Goal: Complete application form: Complete application form

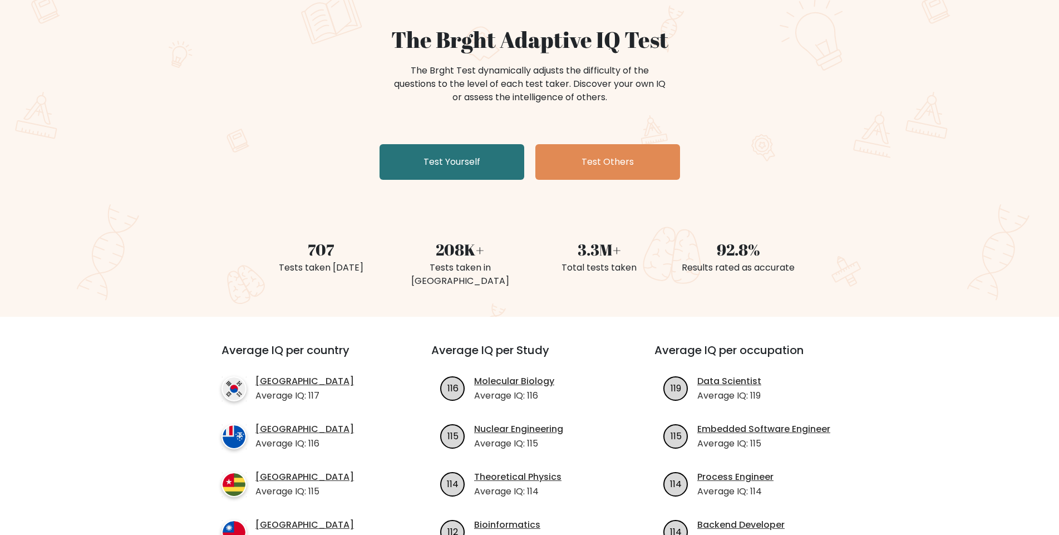
scroll to position [80, 0]
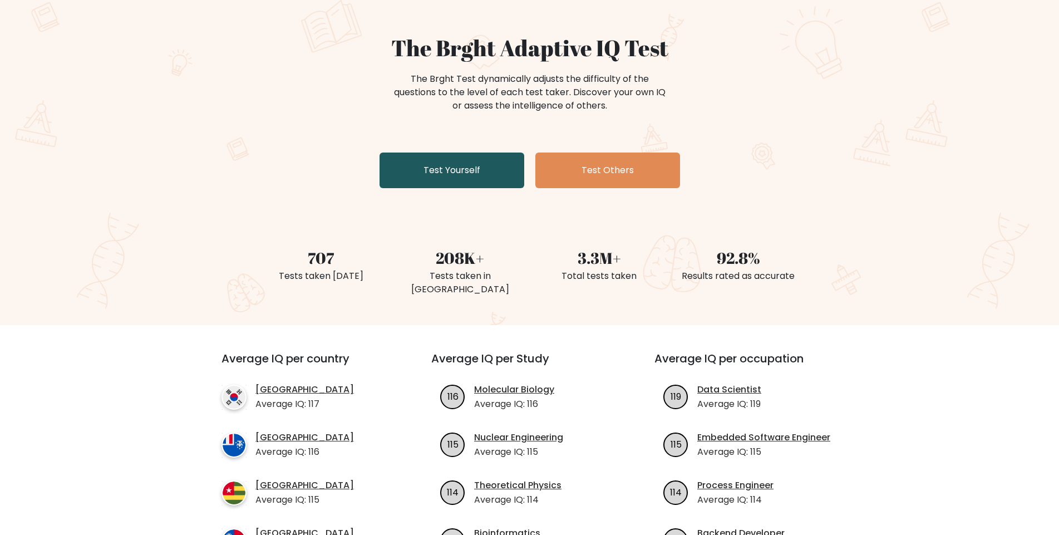
click at [472, 180] on link "Test Yourself" at bounding box center [452, 170] width 145 height 36
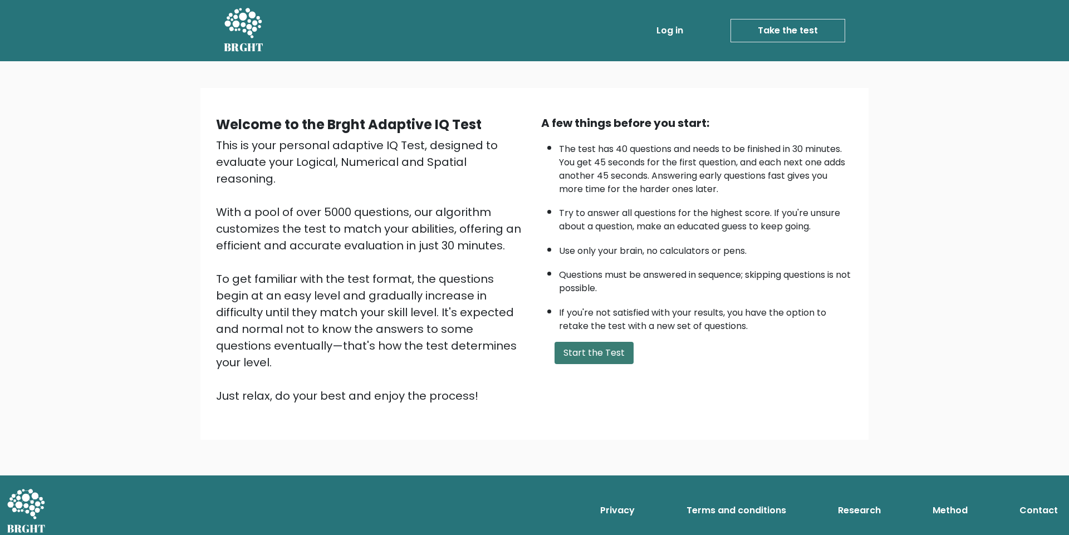
click at [603, 354] on button "Start the Test" at bounding box center [593, 353] width 79 height 22
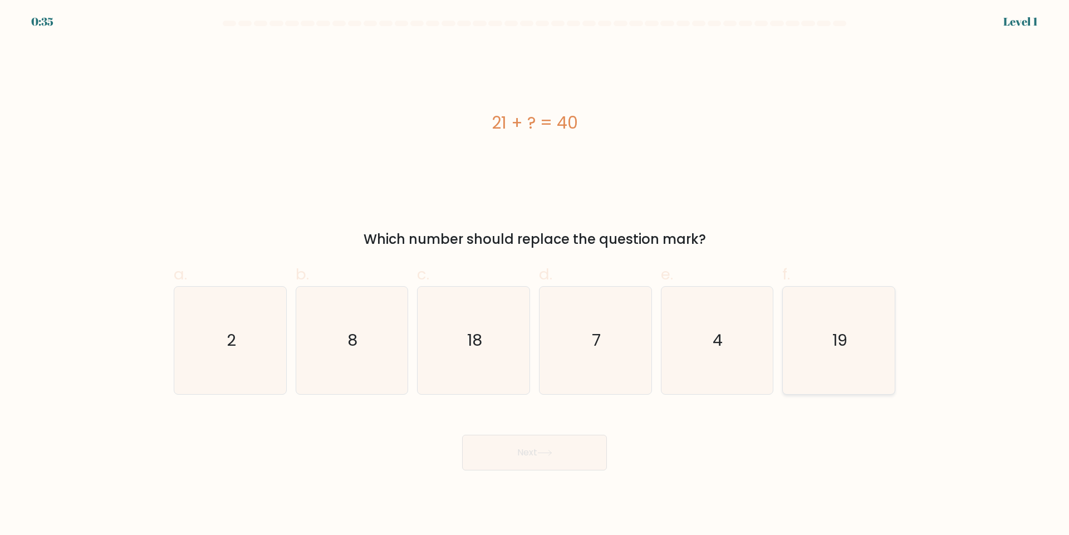
click at [835, 350] on text "19" at bounding box center [839, 340] width 15 height 22
click at [535, 275] on input "f. 19" at bounding box center [534, 271] width 1 height 7
radio input "true"
click at [583, 440] on button "Next" at bounding box center [534, 453] width 145 height 36
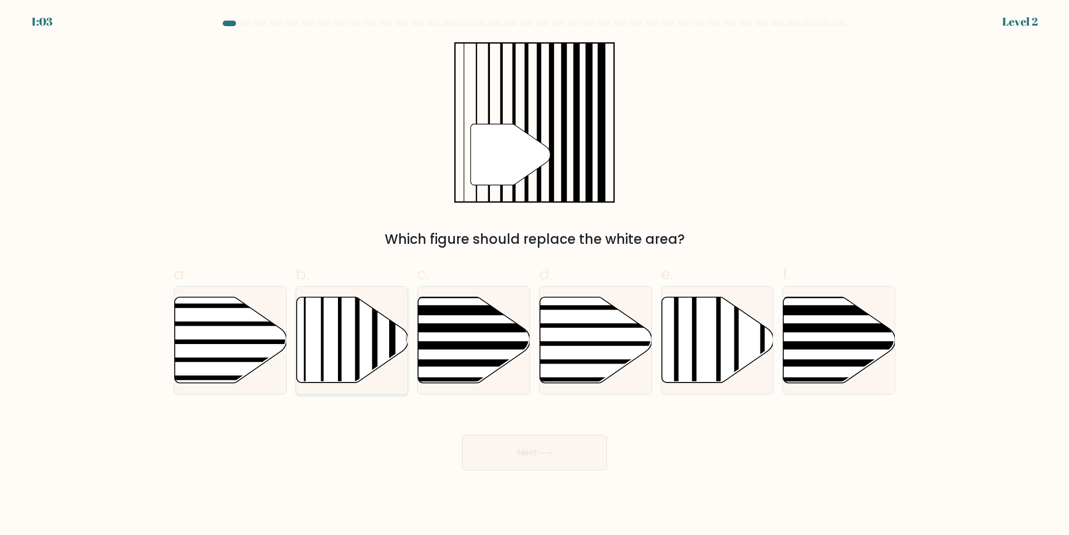
click at [360, 331] on icon at bounding box center [352, 340] width 112 height 86
click at [534, 275] on input "b." at bounding box center [534, 271] width 1 height 7
radio input "true"
drag, startPoint x: 555, startPoint y: 462, endPoint x: 880, endPoint y: 427, distance: 326.9
click at [555, 461] on button "Next" at bounding box center [534, 453] width 145 height 36
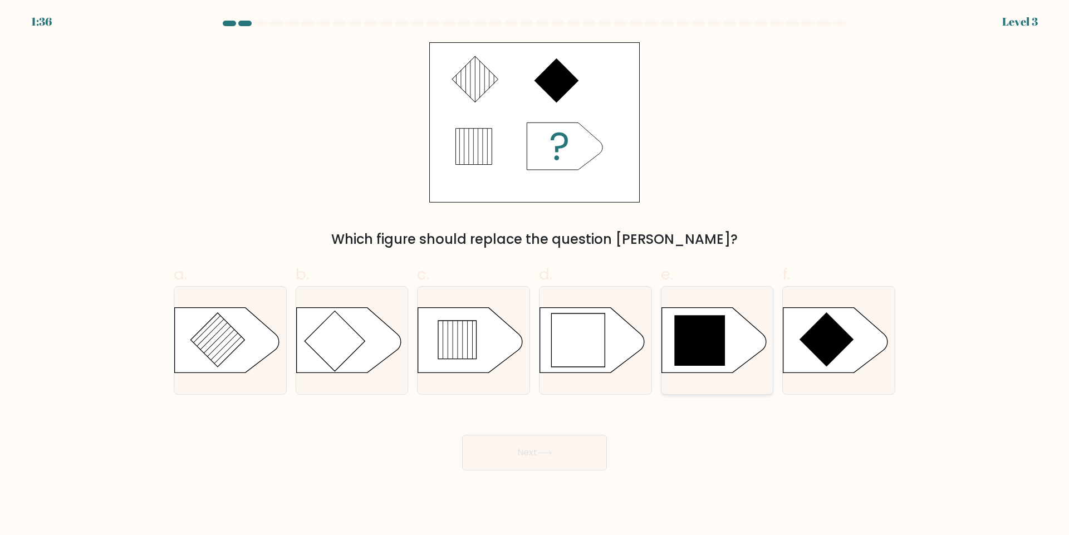
click at [698, 345] on icon at bounding box center [699, 340] width 51 height 51
click at [535, 275] on input "e." at bounding box center [534, 271] width 1 height 7
radio input "true"
drag, startPoint x: 598, startPoint y: 445, endPoint x: 834, endPoint y: 390, distance: 242.9
click at [597, 444] on button "Next" at bounding box center [534, 453] width 145 height 36
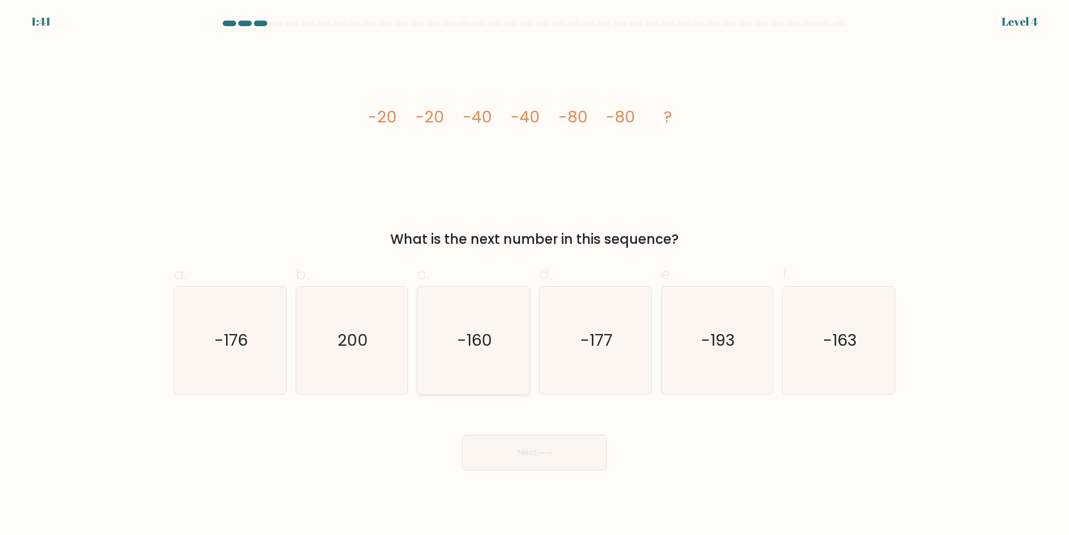
click at [504, 350] on icon "-160" at bounding box center [473, 340] width 107 height 107
click at [534, 275] on input "c. -160" at bounding box center [534, 271] width 1 height 7
radio input "true"
click at [560, 455] on button "Next" at bounding box center [534, 453] width 145 height 36
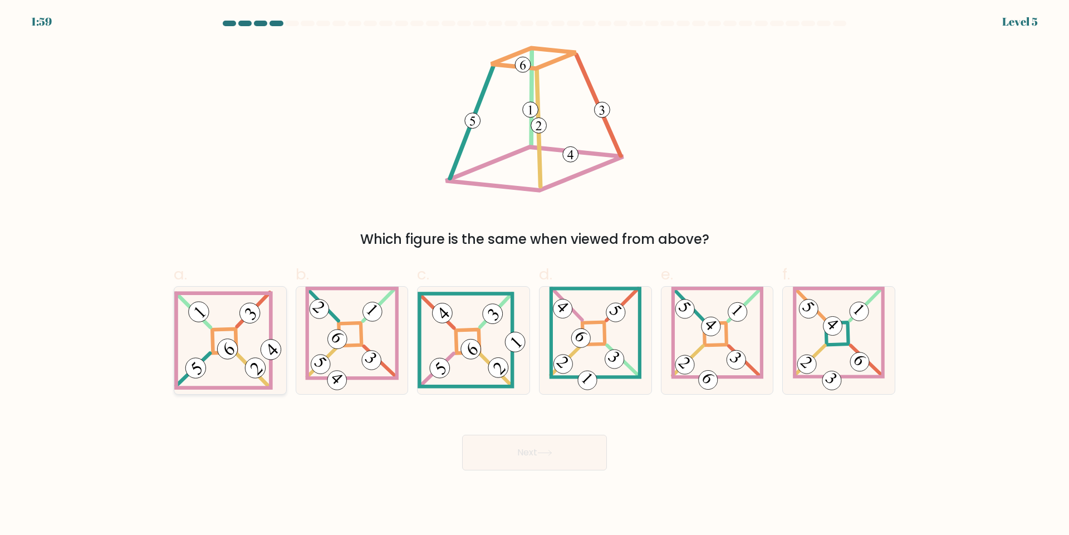
click at [267, 379] on icon at bounding box center [230, 341] width 112 height 100
click at [534, 275] on input "a." at bounding box center [534, 271] width 1 height 7
radio input "true"
click at [510, 467] on button "Next" at bounding box center [534, 453] width 145 height 36
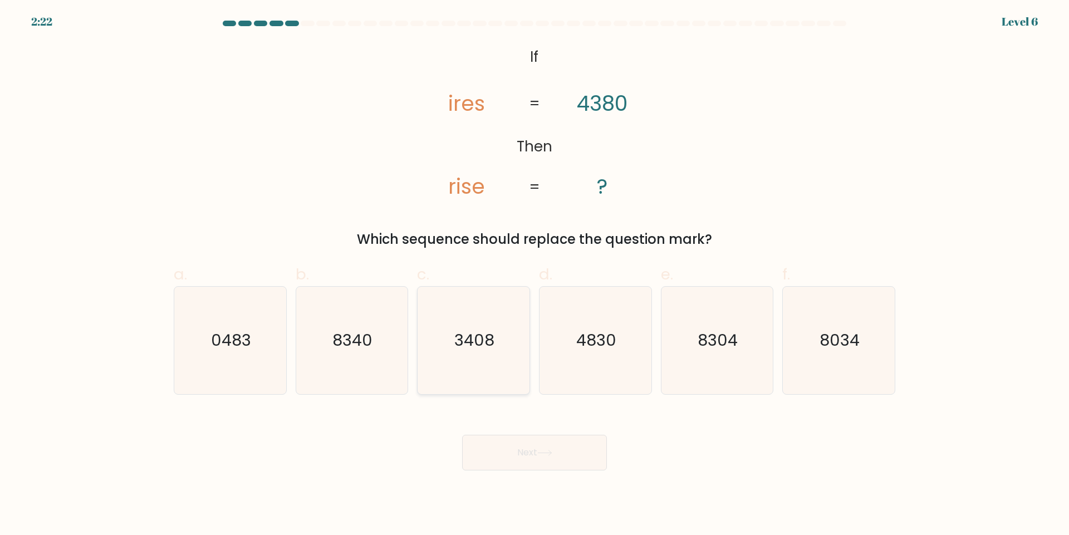
click at [495, 342] on icon "3408" at bounding box center [473, 340] width 107 height 107
click at [534, 275] on input "c. 3408" at bounding box center [534, 271] width 1 height 7
radio input "true"
click at [568, 463] on button "Next" at bounding box center [534, 453] width 145 height 36
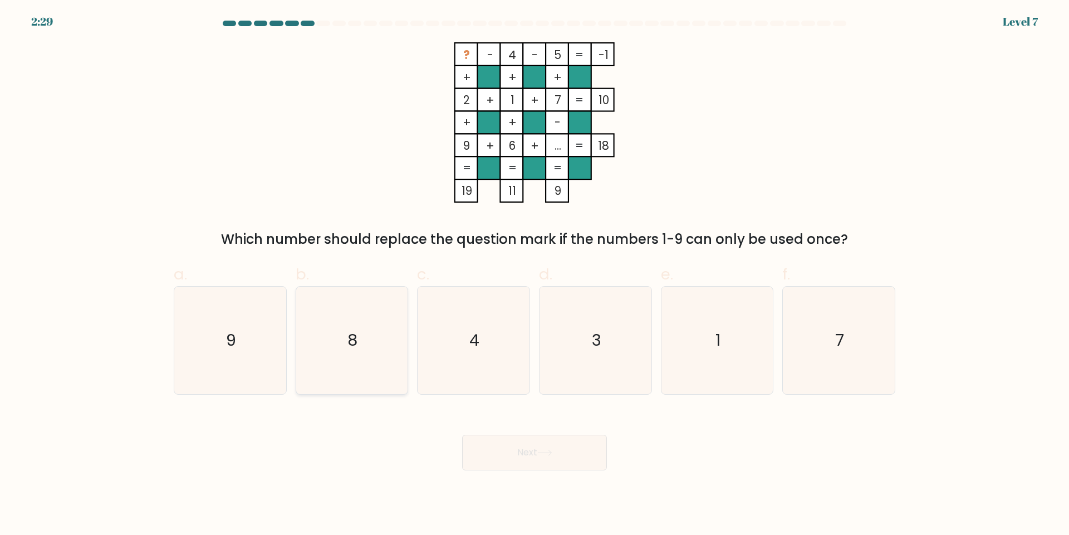
click at [358, 360] on icon "8" at bounding box center [351, 340] width 107 height 107
click at [534, 275] on input "b. 8" at bounding box center [534, 271] width 1 height 7
radio input "true"
click at [516, 446] on button "Next" at bounding box center [534, 453] width 145 height 36
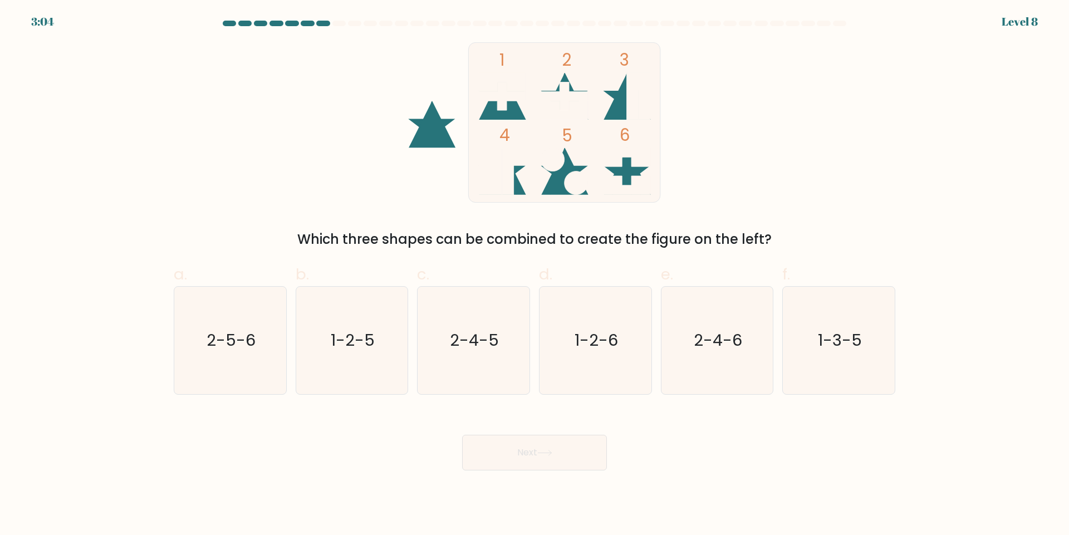
click at [180, 105] on div "1 2 3 4 5 6 Which three shapes can be combined to create the figure on the left?" at bounding box center [534, 145] width 735 height 207
click at [362, 319] on icon "1-2-5" at bounding box center [351, 340] width 107 height 107
click at [534, 275] on input "b. 1-2-5" at bounding box center [534, 271] width 1 height 7
radio input "true"
click at [546, 465] on button "Next" at bounding box center [534, 453] width 145 height 36
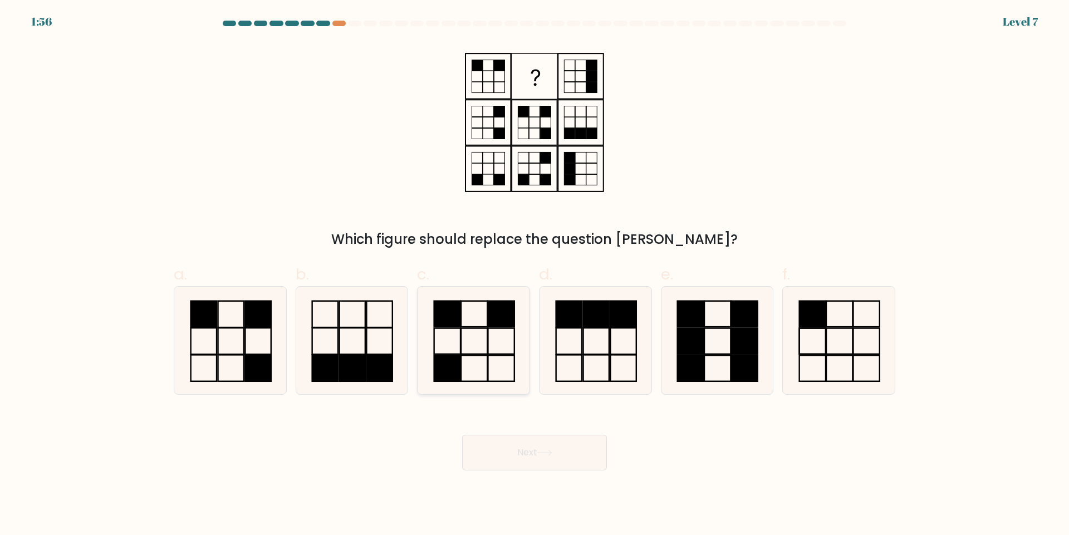
click at [466, 347] on icon at bounding box center [473, 340] width 107 height 107
click at [534, 275] on input "c." at bounding box center [534, 271] width 1 height 7
radio input "true"
click at [521, 451] on button "Next" at bounding box center [534, 453] width 145 height 36
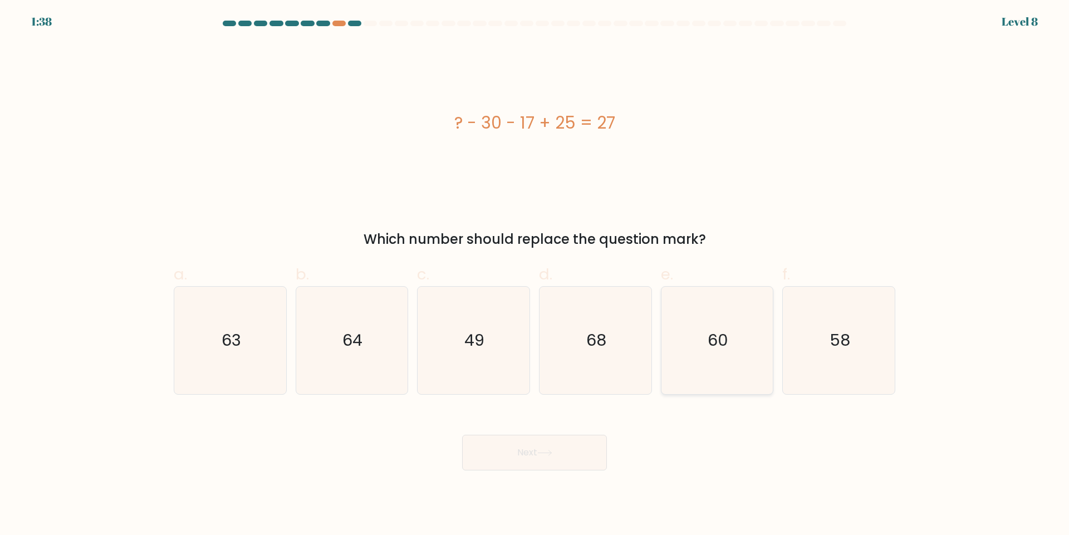
click at [715, 346] on text "60" at bounding box center [717, 340] width 21 height 22
click at [535, 275] on input "e. 60" at bounding box center [534, 271] width 1 height 7
radio input "true"
click at [542, 452] on icon at bounding box center [544, 452] width 13 height 5
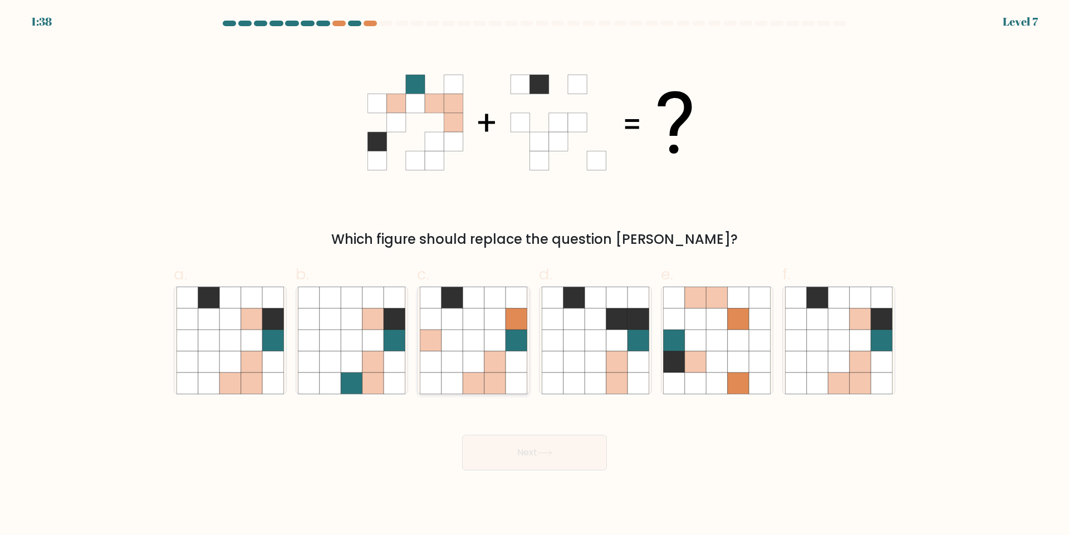
click at [494, 302] on icon at bounding box center [494, 297] width 21 height 21
click at [534, 275] on input "c." at bounding box center [534, 271] width 1 height 7
radio input "true"
click at [547, 452] on icon at bounding box center [544, 452] width 13 height 5
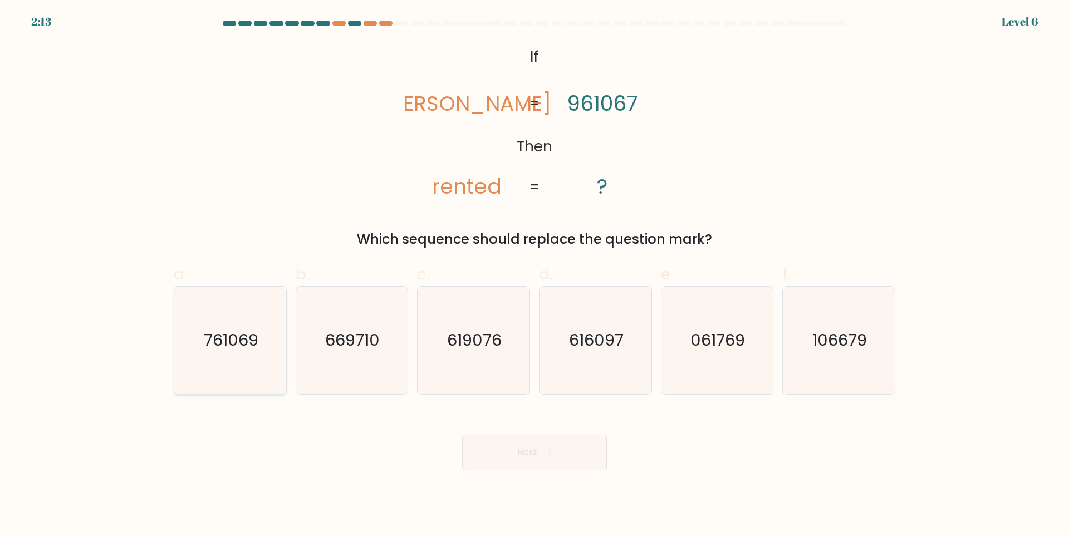
click at [245, 346] on text "761069" at bounding box center [231, 340] width 55 height 22
click at [534, 275] on input "a. 761069" at bounding box center [534, 271] width 1 height 7
radio input "true"
click at [539, 455] on button "Next" at bounding box center [534, 453] width 145 height 36
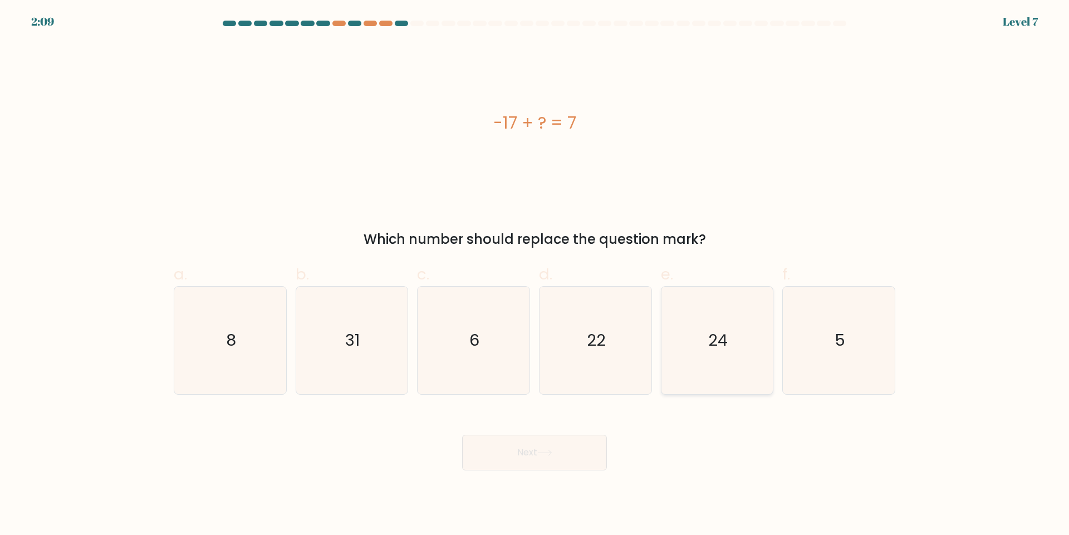
click at [704, 370] on icon "24" at bounding box center [716, 340] width 107 height 107
click at [535, 275] on input "e. 24" at bounding box center [534, 271] width 1 height 7
radio input "true"
click at [587, 471] on body "2:08 Level 7 a." at bounding box center [534, 267] width 1069 height 535
click at [591, 447] on button "Next" at bounding box center [534, 453] width 145 height 36
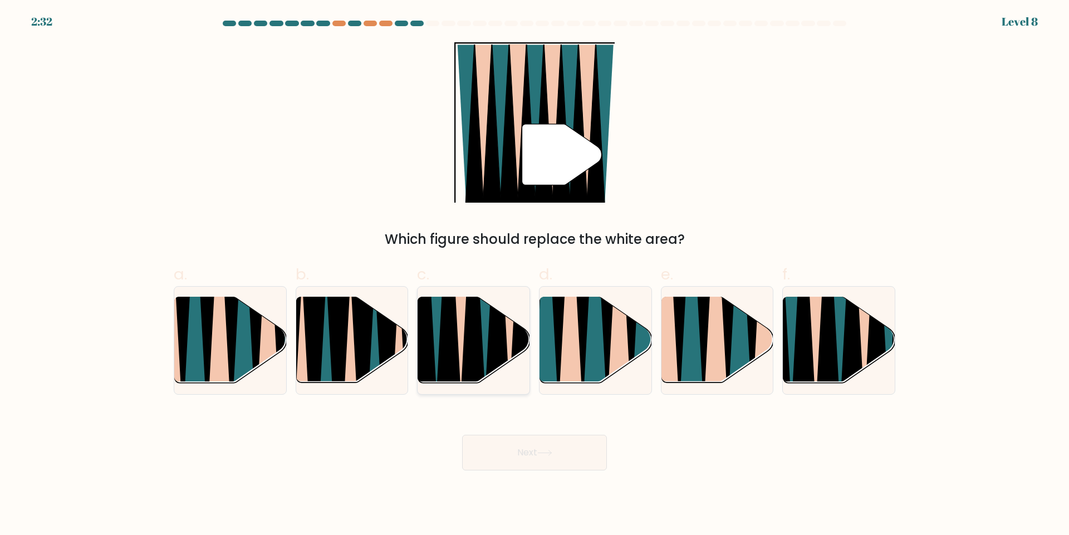
click at [500, 341] on icon at bounding box center [497, 298] width 25 height 224
click at [534, 275] on input "c." at bounding box center [534, 271] width 1 height 7
radio input "true"
click at [577, 455] on button "Next" at bounding box center [534, 453] width 145 height 36
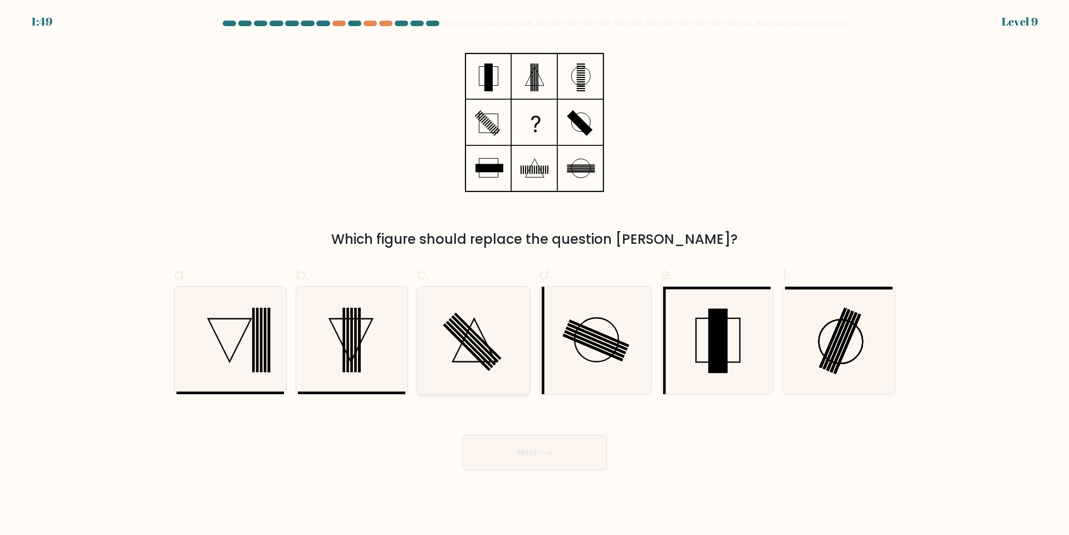
click at [448, 357] on icon at bounding box center [473, 340] width 107 height 107
click at [534, 275] on input "c." at bounding box center [534, 271] width 1 height 7
radio input "true"
click at [515, 443] on button "Next" at bounding box center [534, 453] width 145 height 36
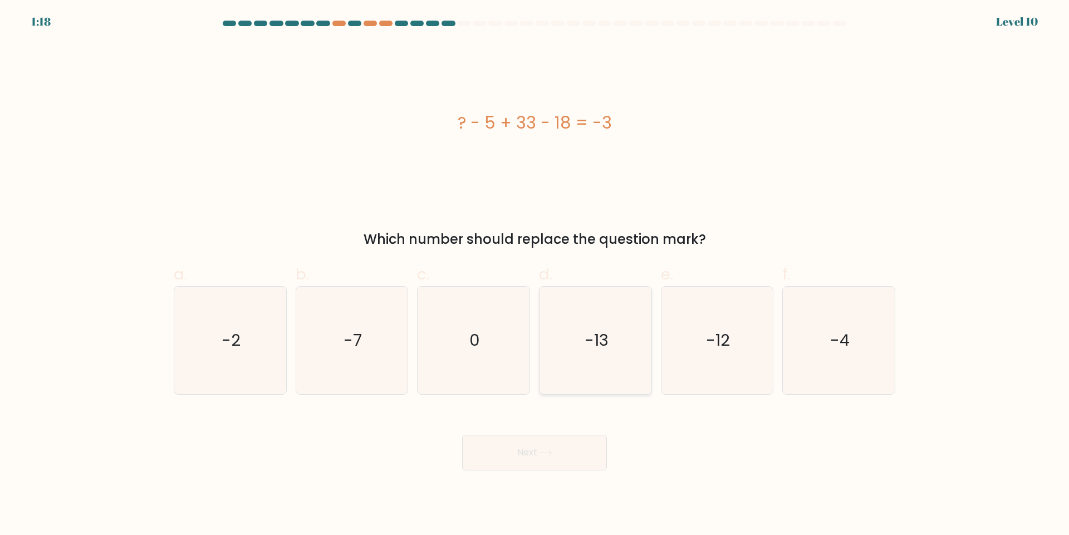
click at [632, 310] on icon "-13" at bounding box center [595, 340] width 107 height 107
click at [535, 275] on input "d. -13" at bounding box center [534, 271] width 1 height 7
radio input "true"
click at [534, 442] on button "Next" at bounding box center [534, 453] width 145 height 36
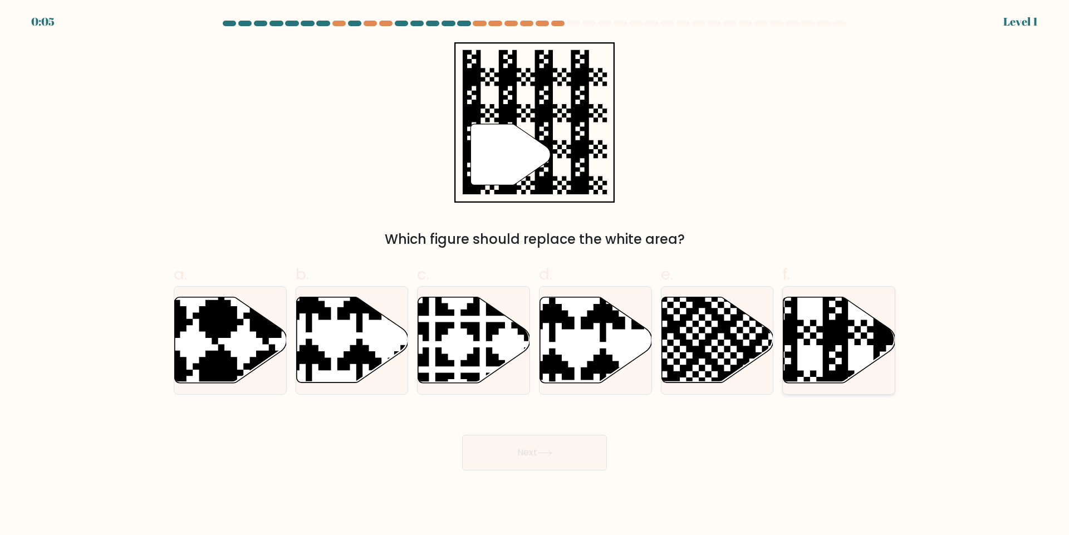
click at [833, 336] on icon at bounding box center [873, 294] width 203 height 203
click at [535, 275] on input "f." at bounding box center [534, 271] width 1 height 7
radio input "true"
click at [552, 466] on button "Next" at bounding box center [534, 453] width 145 height 36
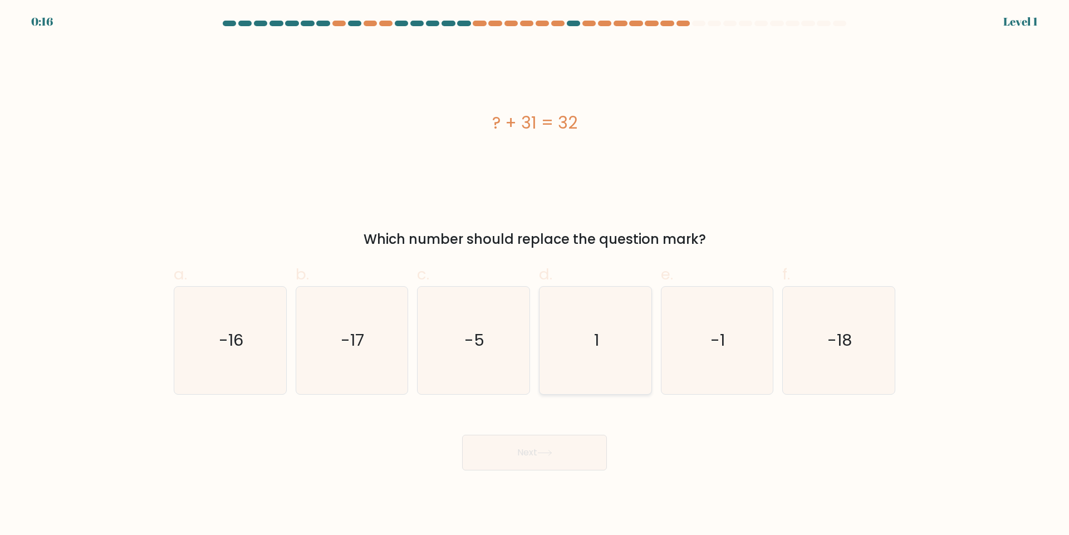
click at [603, 312] on icon "1" at bounding box center [595, 340] width 107 height 107
click at [535, 275] on input "d. 1" at bounding box center [534, 271] width 1 height 7
radio input "true"
click at [547, 445] on button "Next" at bounding box center [534, 453] width 145 height 36
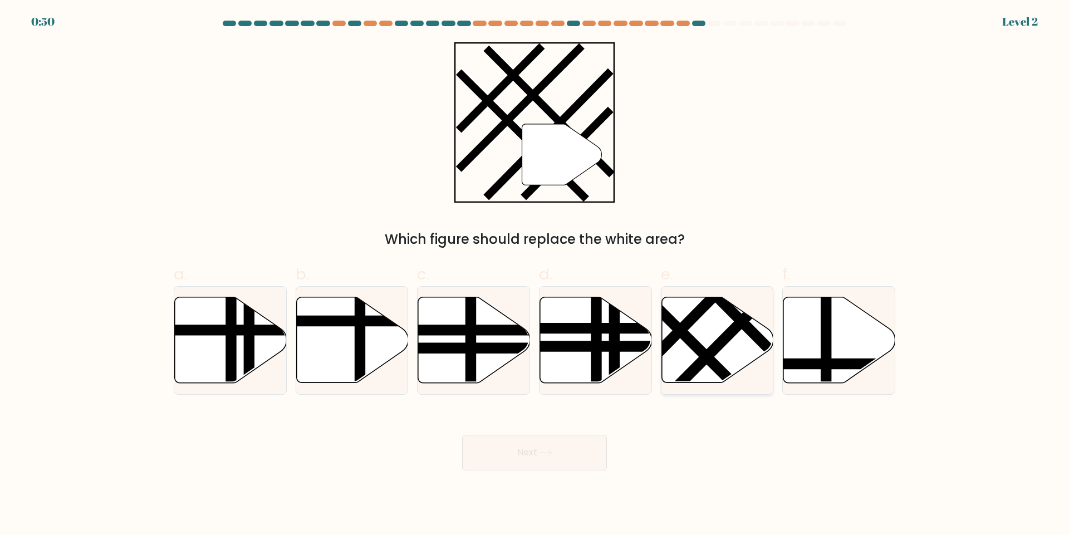
click at [729, 345] on icon at bounding box center [717, 340] width 112 height 86
click at [535, 275] on input "e." at bounding box center [534, 271] width 1 height 7
radio input "true"
click at [562, 451] on button "Next" at bounding box center [534, 453] width 145 height 36
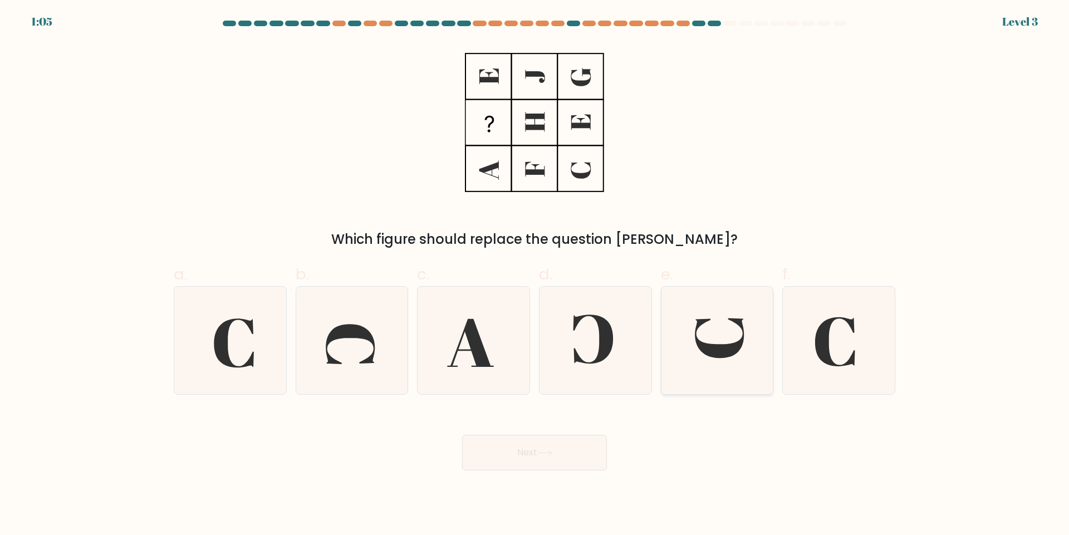
click at [703, 356] on icon at bounding box center [716, 340] width 107 height 107
click at [535, 275] on input "e." at bounding box center [534, 271] width 1 height 7
radio input "true"
drag, startPoint x: 594, startPoint y: 446, endPoint x: 671, endPoint y: 439, distance: 76.6
click at [596, 446] on button "Next" at bounding box center [534, 453] width 145 height 36
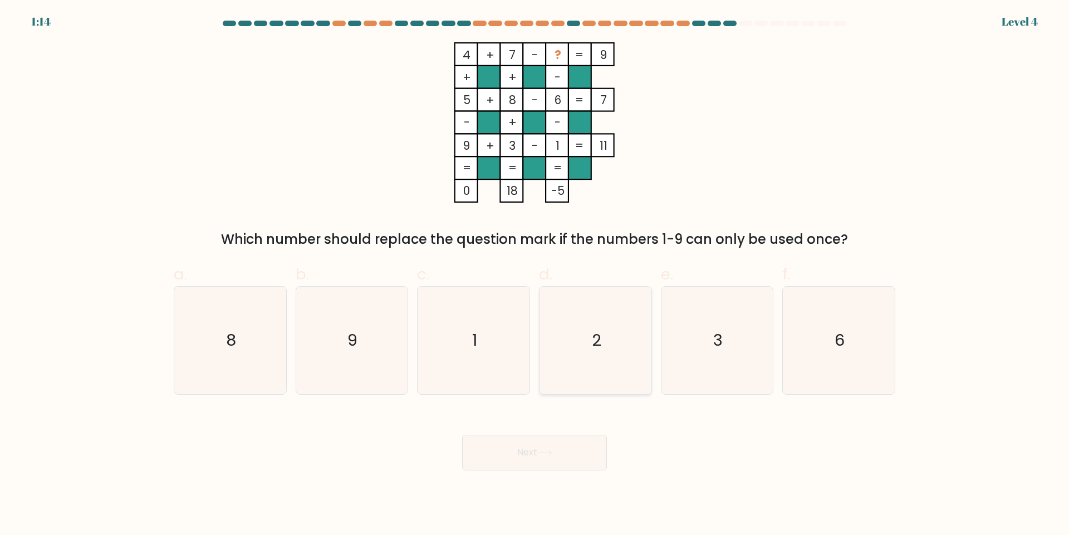
click at [604, 366] on icon "2" at bounding box center [595, 340] width 107 height 107
click at [535, 275] on input "d. 2" at bounding box center [534, 271] width 1 height 7
radio input "true"
click at [580, 445] on button "Next" at bounding box center [534, 453] width 145 height 36
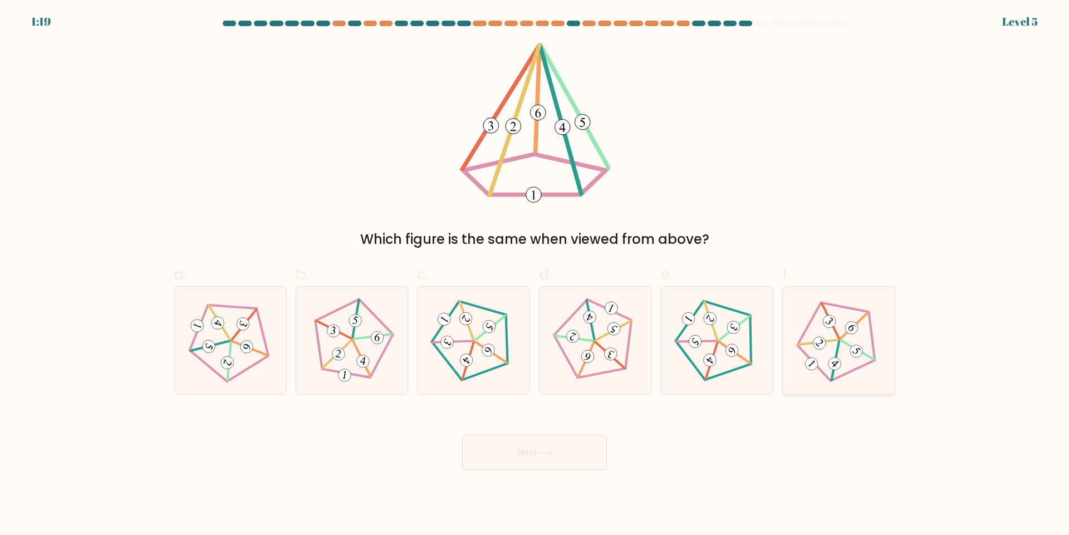
click at [837, 330] on icon at bounding box center [838, 340] width 86 height 86
click at [535, 275] on input "f." at bounding box center [534, 271] width 1 height 7
radio input "true"
click at [496, 455] on button "Next" at bounding box center [534, 453] width 145 height 36
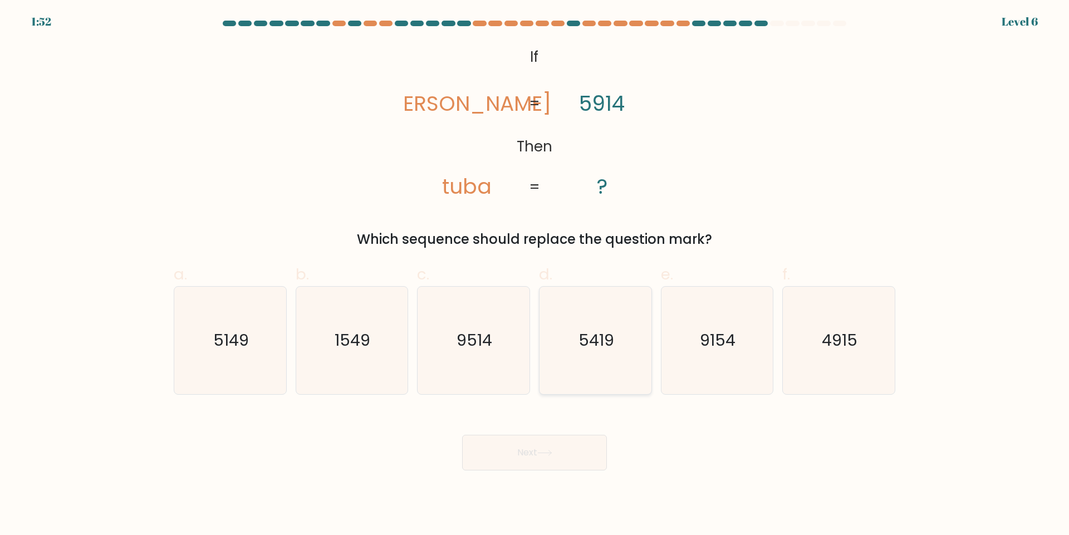
click at [585, 351] on icon "5419" at bounding box center [595, 340] width 107 height 107
click at [535, 275] on input "d. 5419" at bounding box center [534, 271] width 1 height 7
radio input "true"
click at [558, 448] on button "Next" at bounding box center [534, 453] width 145 height 36
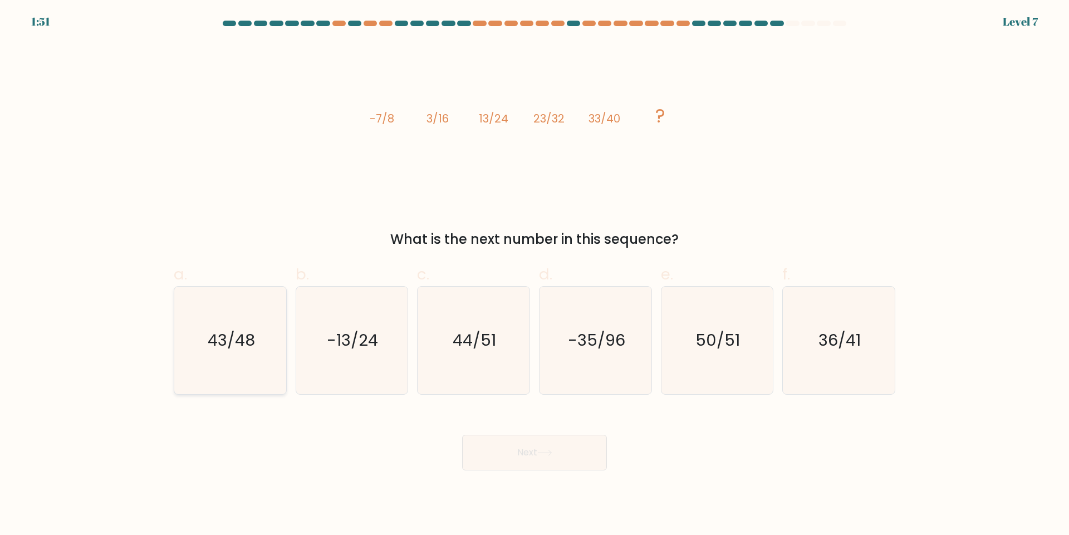
click at [235, 355] on icon "43/48" at bounding box center [229, 340] width 107 height 107
click at [534, 275] on input "a. 43/48" at bounding box center [534, 271] width 1 height 7
radio input "true"
click at [505, 446] on button "Next" at bounding box center [534, 453] width 145 height 36
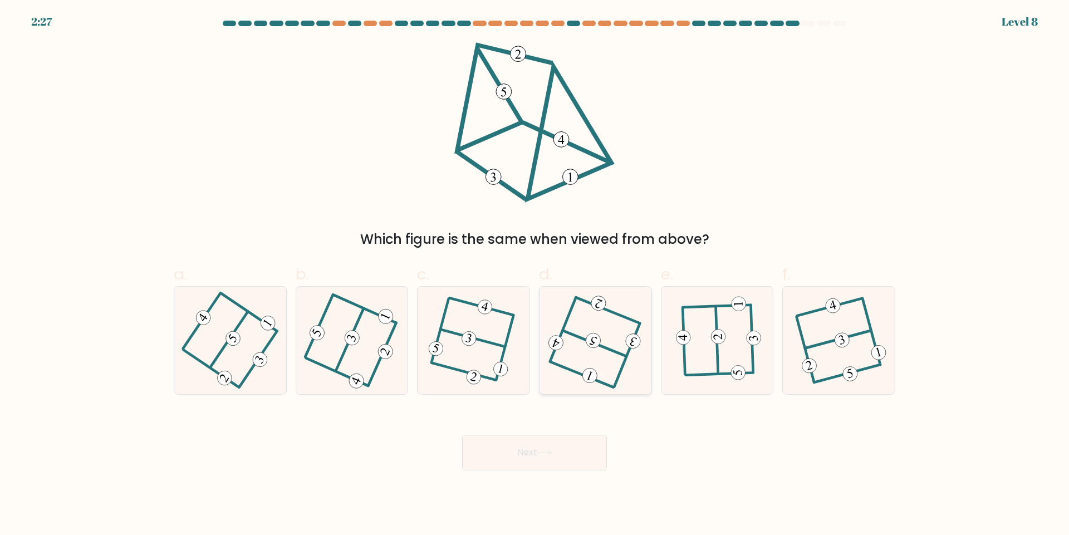
click at [589, 334] on icon at bounding box center [595, 340] width 86 height 86
click at [535, 275] on input "d." at bounding box center [534, 271] width 1 height 7
radio input "true"
click at [528, 452] on button "Next" at bounding box center [534, 453] width 145 height 36
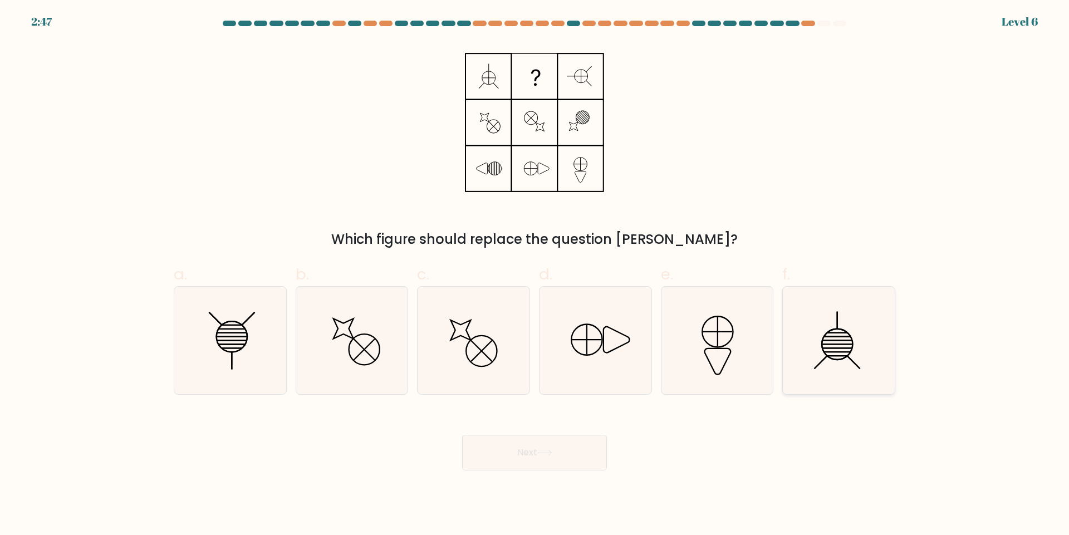
click at [858, 348] on icon at bounding box center [838, 340] width 107 height 107
click at [535, 275] on input "f." at bounding box center [534, 271] width 1 height 7
radio input "true"
click at [243, 350] on icon at bounding box center [229, 340] width 107 height 107
click at [534, 275] on input "a." at bounding box center [534, 271] width 1 height 7
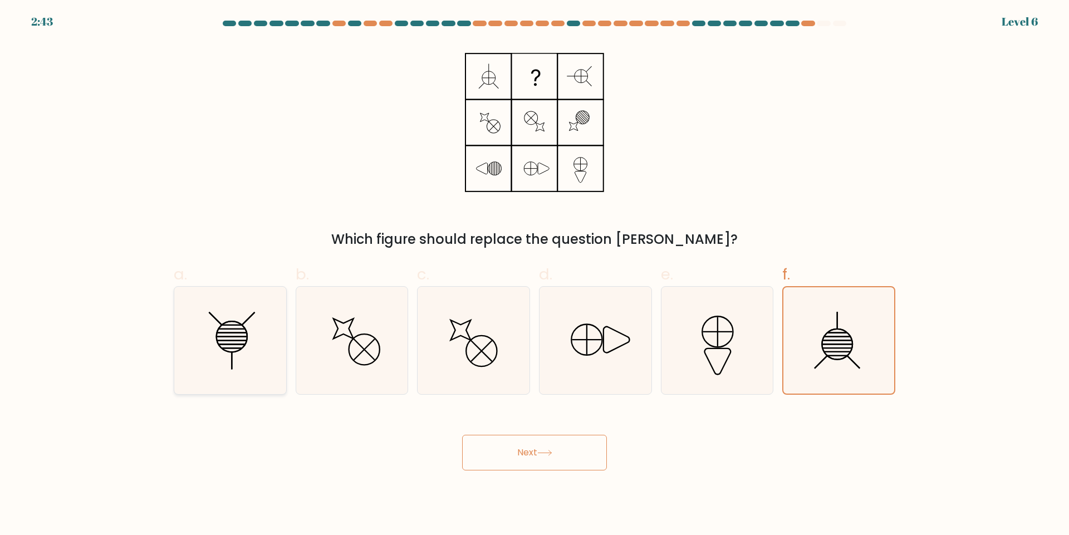
radio input "true"
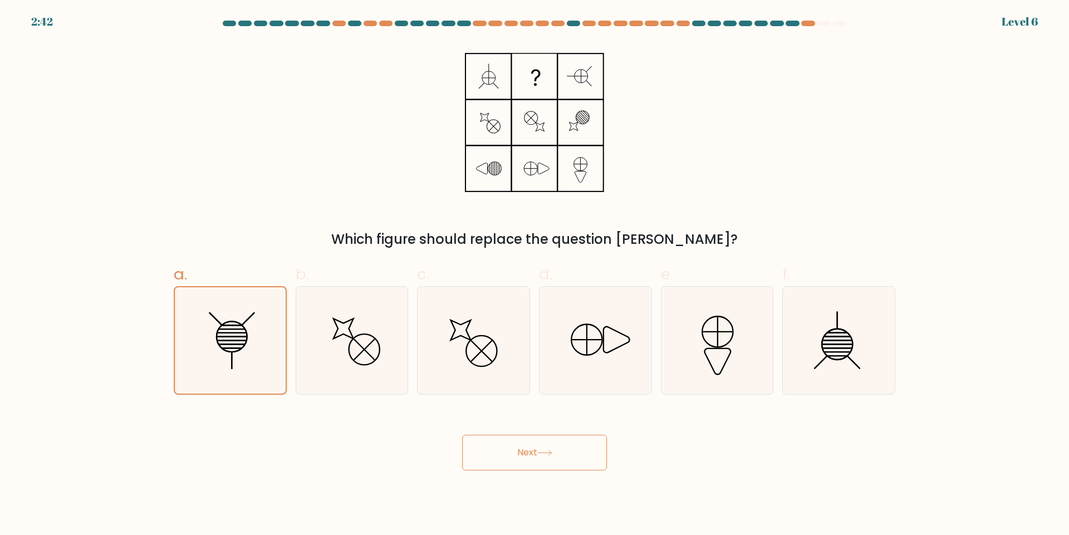
click at [560, 446] on button "Next" at bounding box center [534, 453] width 145 height 36
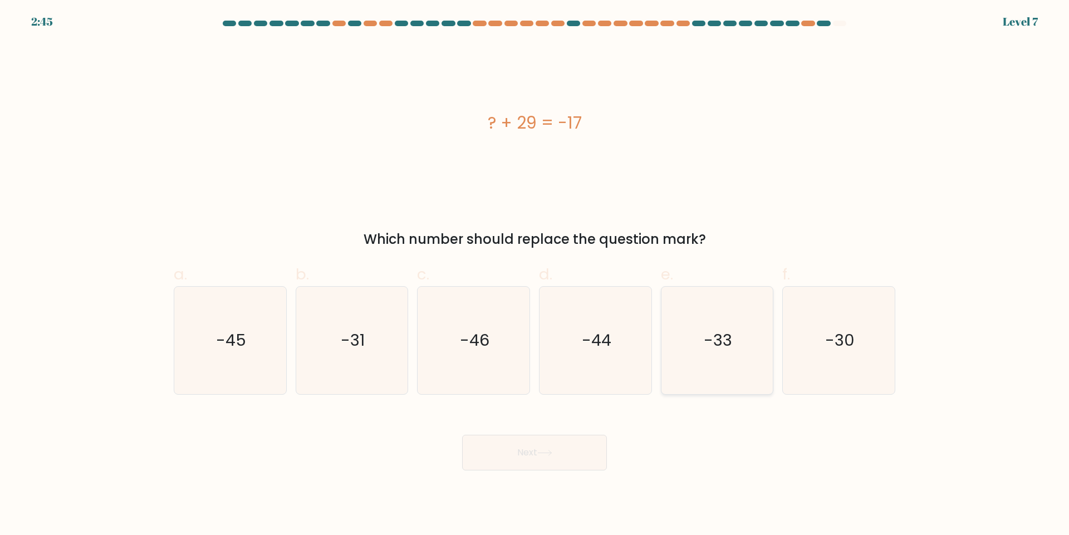
click at [697, 365] on icon "-33" at bounding box center [716, 340] width 107 height 107
click at [535, 275] on input "e. -33" at bounding box center [534, 271] width 1 height 7
radio input "true"
click at [484, 350] on text "-46" at bounding box center [474, 340] width 29 height 22
click at [534, 275] on input "c. -46" at bounding box center [534, 271] width 1 height 7
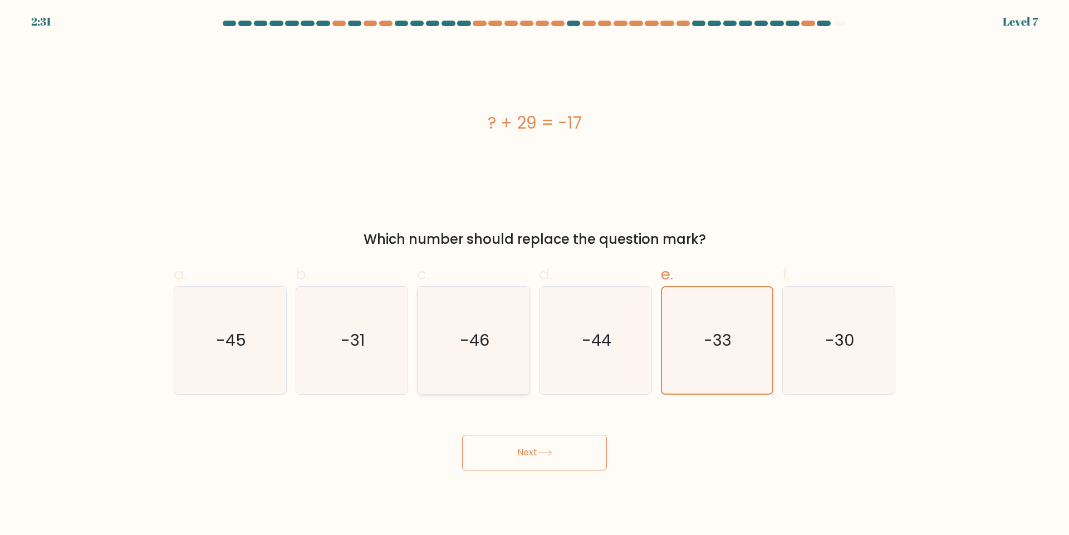
radio input "true"
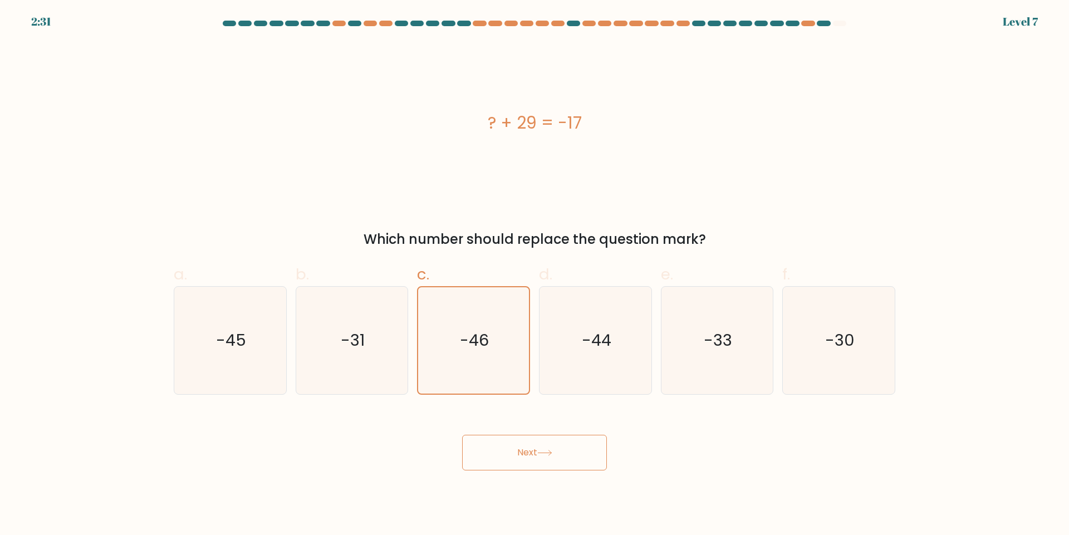
click at [567, 436] on button "Next" at bounding box center [534, 453] width 145 height 36
click at [568, 447] on button "Next" at bounding box center [534, 453] width 145 height 36
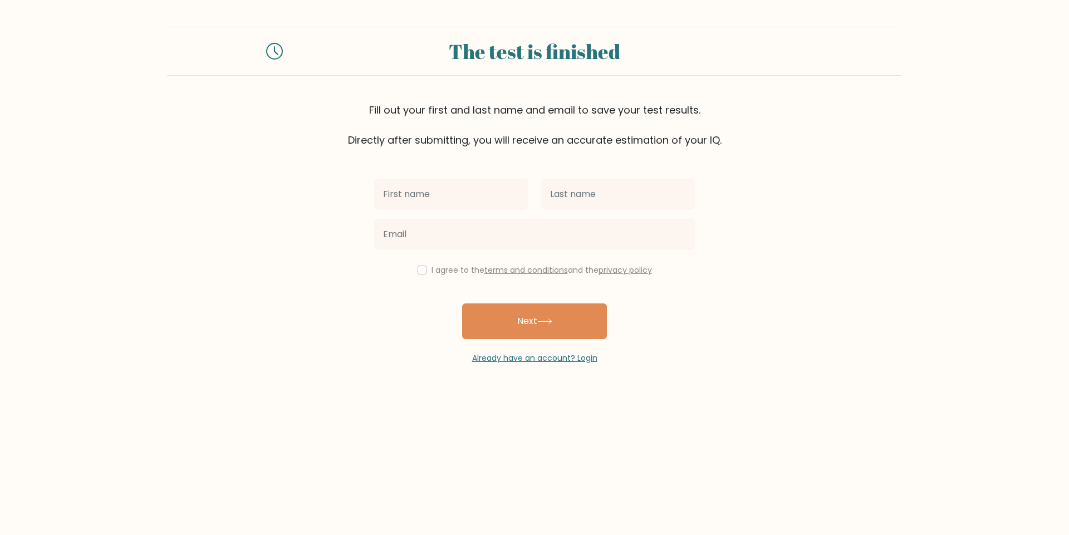
click at [406, 198] on input "text" at bounding box center [451, 194] width 154 height 31
type input "Jessa"
click at [583, 203] on input "text" at bounding box center [618, 194] width 154 height 31
type input "Barral"
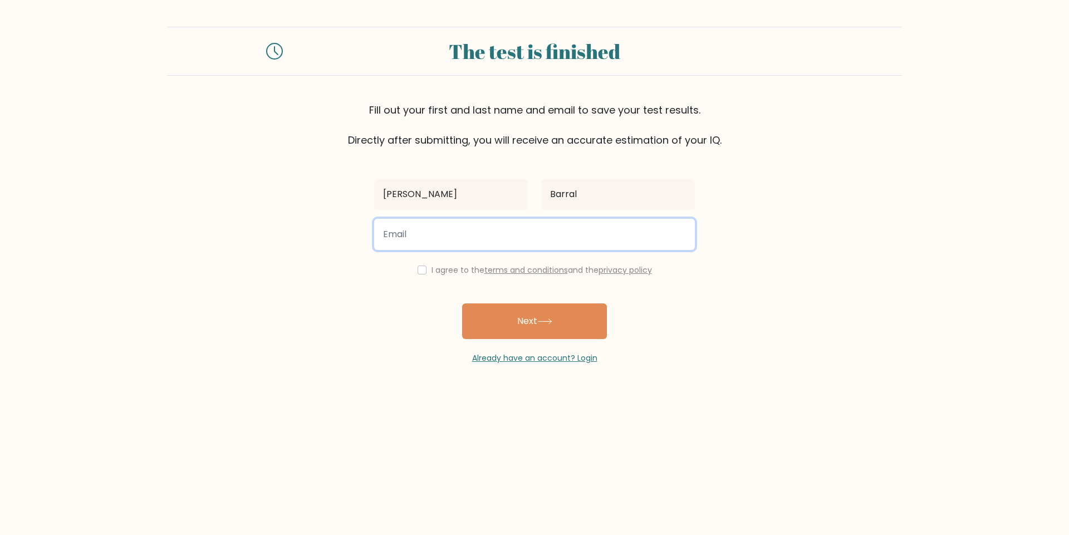
click at [455, 233] on input "email" at bounding box center [534, 234] width 321 height 31
type input "jessabarral2552@gmail.com"
click at [419, 268] on input "checkbox" at bounding box center [421, 269] width 9 height 9
checkbox input "true"
click at [476, 307] on button "Next" at bounding box center [534, 321] width 145 height 36
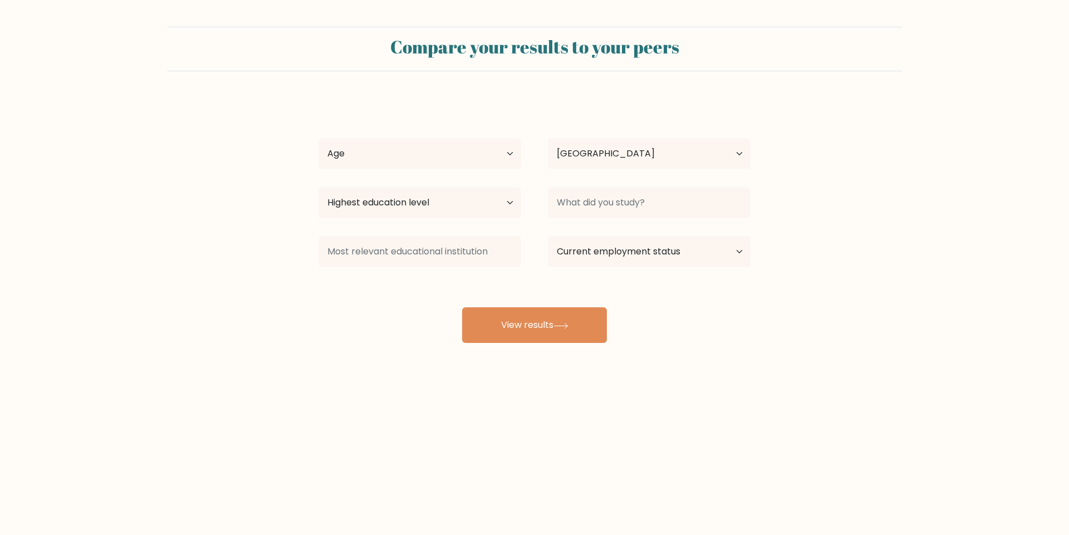
select select "PH"
click at [492, 154] on select "Age Under [DEMOGRAPHIC_DATA] [DEMOGRAPHIC_DATA] [DEMOGRAPHIC_DATA] [DEMOGRAPHIC…" at bounding box center [419, 153] width 203 height 31
click at [318, 138] on select "Age Under [DEMOGRAPHIC_DATA] [DEMOGRAPHIC_DATA] [DEMOGRAPHIC_DATA] [DEMOGRAPHIC…" at bounding box center [419, 153] width 203 height 31
click at [371, 162] on select "Age Under [DEMOGRAPHIC_DATA] [DEMOGRAPHIC_DATA] [DEMOGRAPHIC_DATA] [DEMOGRAPHIC…" at bounding box center [419, 153] width 203 height 31
select select "18_24"
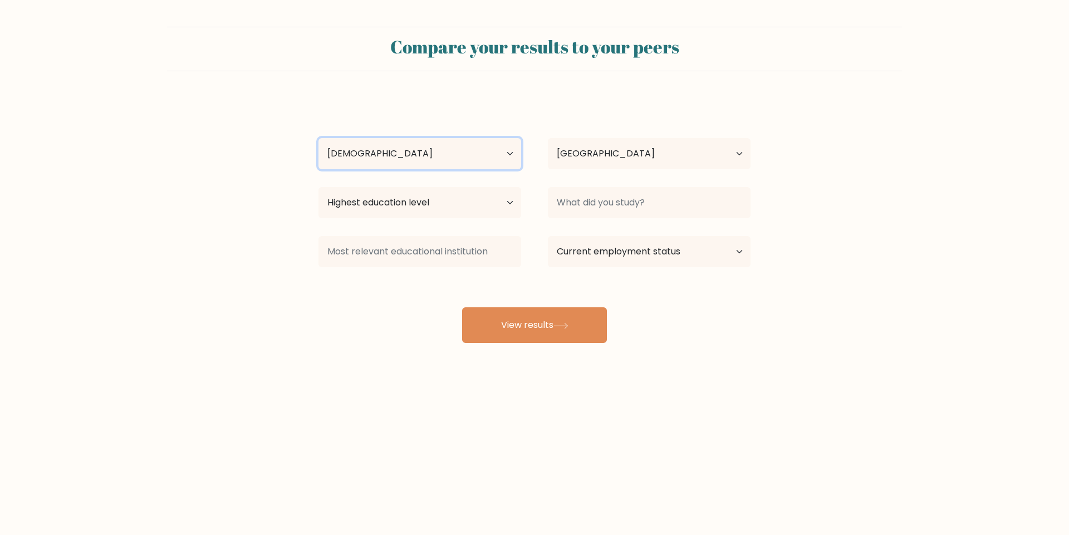
click at [318, 138] on select "Age Under [DEMOGRAPHIC_DATA] [DEMOGRAPHIC_DATA] [DEMOGRAPHIC_DATA] [DEMOGRAPHIC…" at bounding box center [419, 153] width 203 height 31
click at [427, 210] on select "Highest education level No schooling Primary Lower Secondary Upper Secondary Oc…" at bounding box center [419, 202] width 203 height 31
select select "bachelors_degree"
click at [318, 187] on select "Highest education level No schooling Primary Lower Secondary Upper Secondary Oc…" at bounding box center [419, 202] width 203 height 31
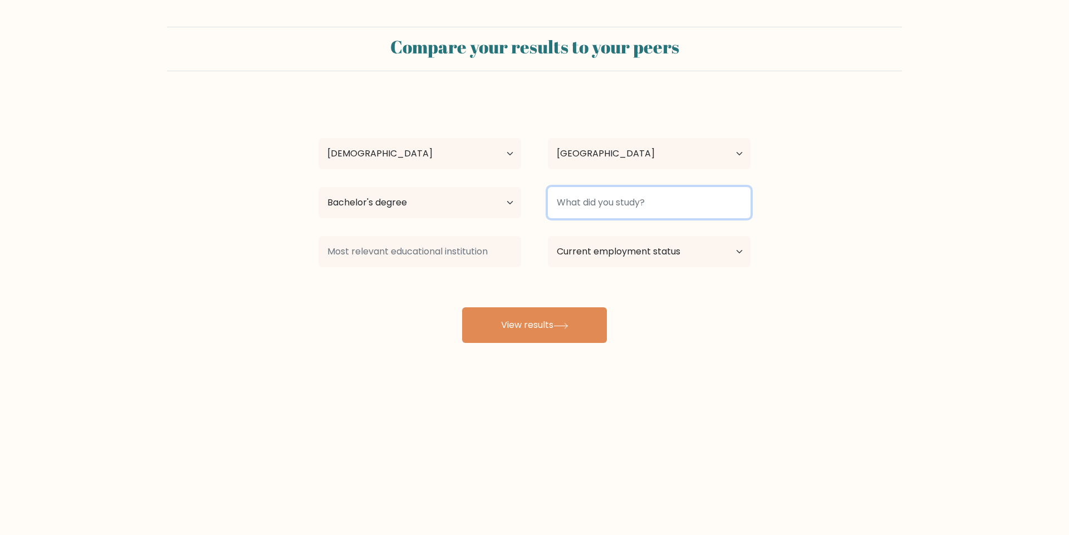
click at [573, 205] on input at bounding box center [649, 202] width 203 height 31
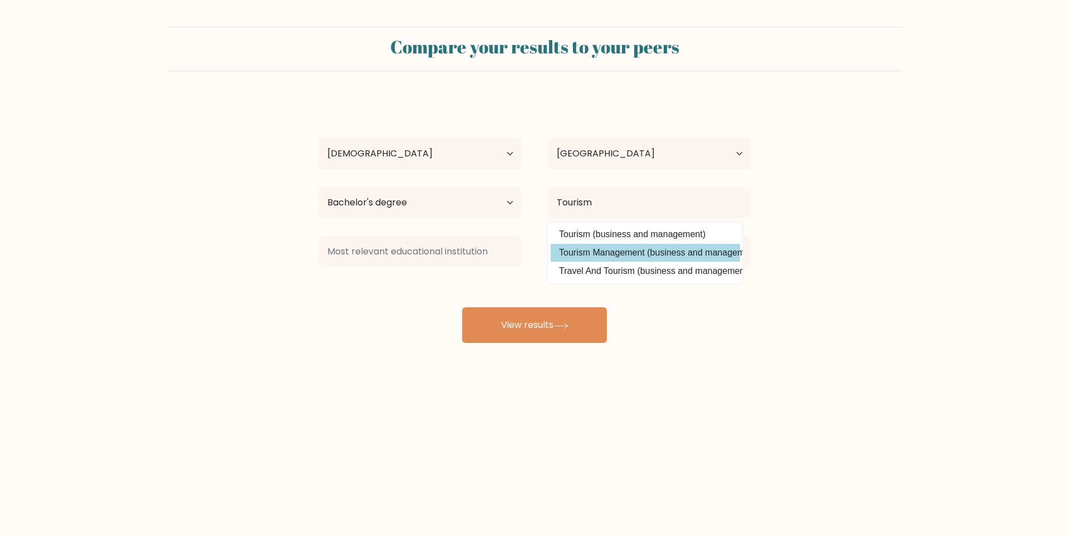
click at [619, 255] on option "Tourism Management (business and management)" at bounding box center [644, 253] width 189 height 18
type input "Tourism Management"
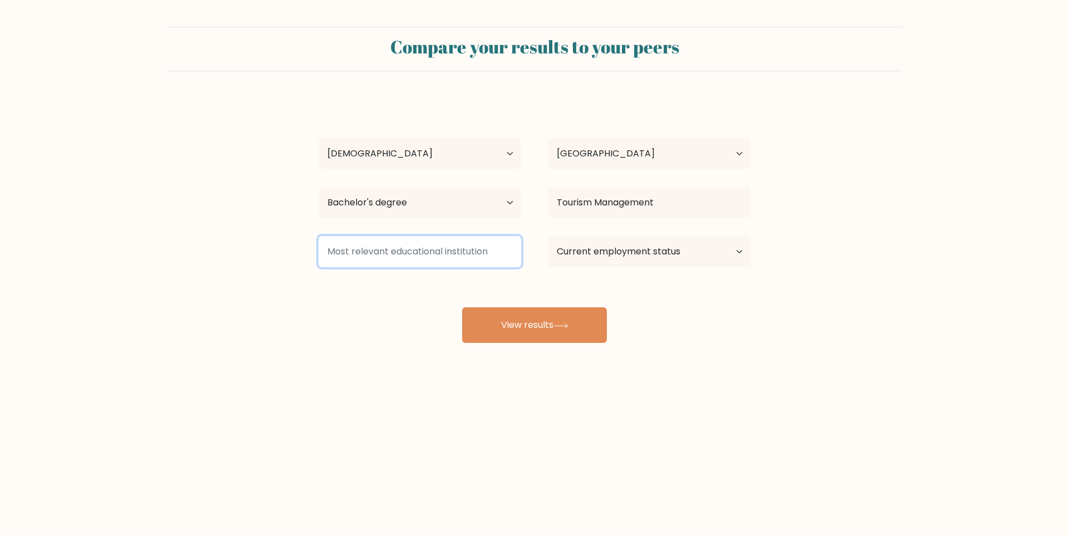
click at [451, 253] on input at bounding box center [419, 251] width 203 height 31
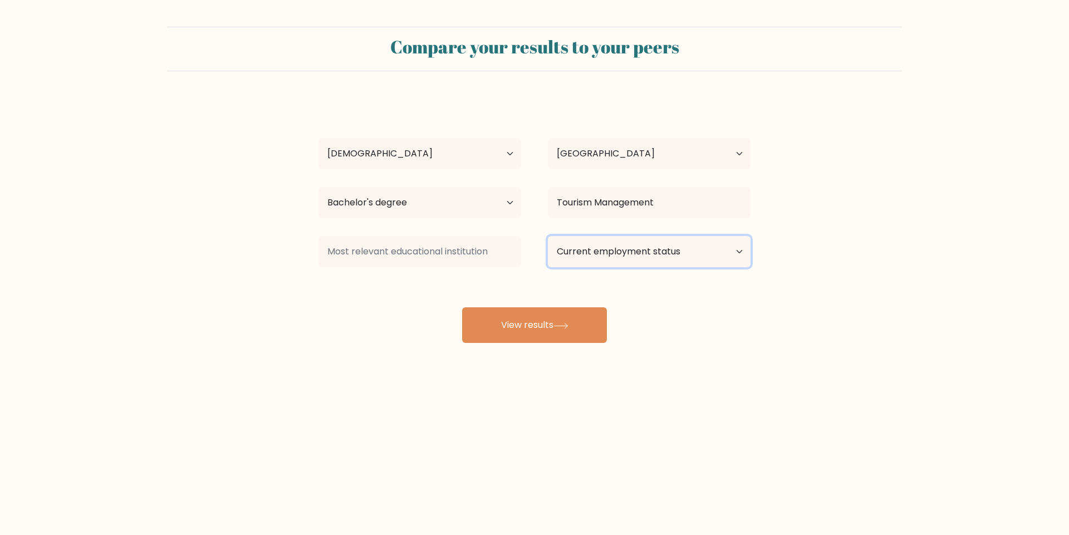
click at [579, 257] on select "Current employment status Employed Student Retired Other / prefer not to answer" at bounding box center [649, 251] width 203 height 31
select select "other"
click at [548, 236] on select "Current employment status Employed Student Retired Other / prefer not to answer" at bounding box center [649, 251] width 203 height 31
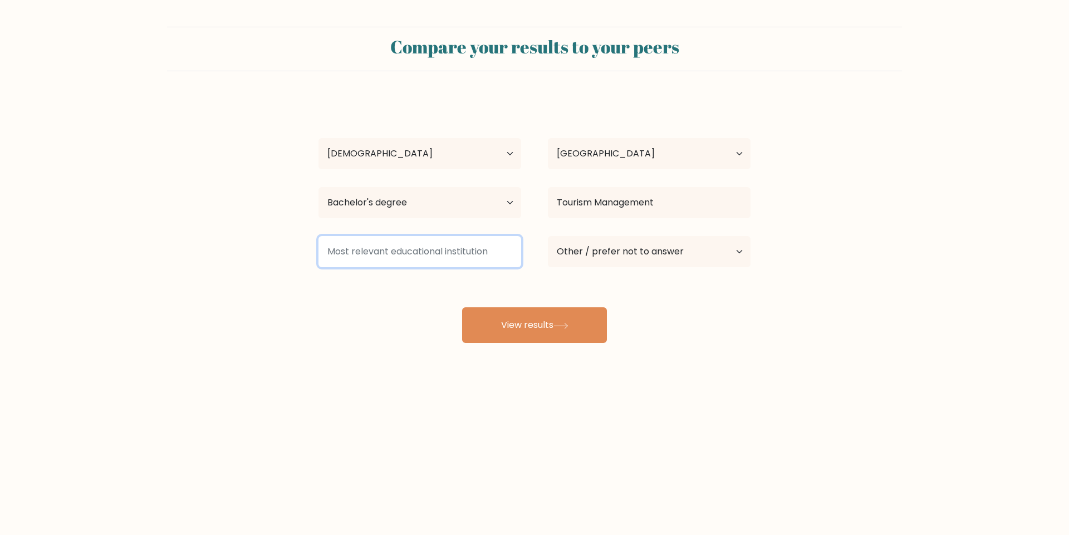
click at [410, 249] on input at bounding box center [419, 251] width 203 height 31
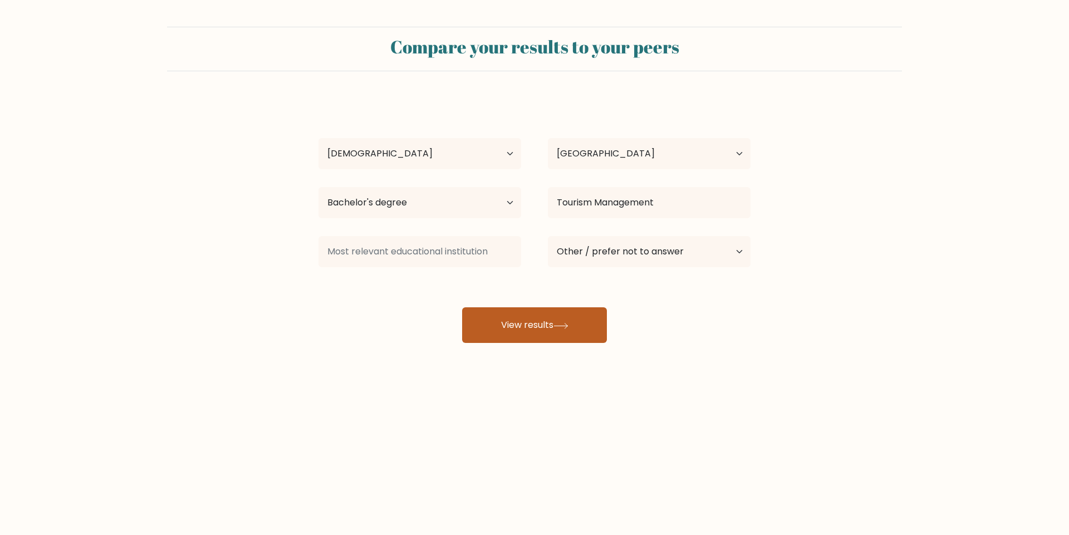
click at [542, 317] on button "View results" at bounding box center [534, 325] width 145 height 36
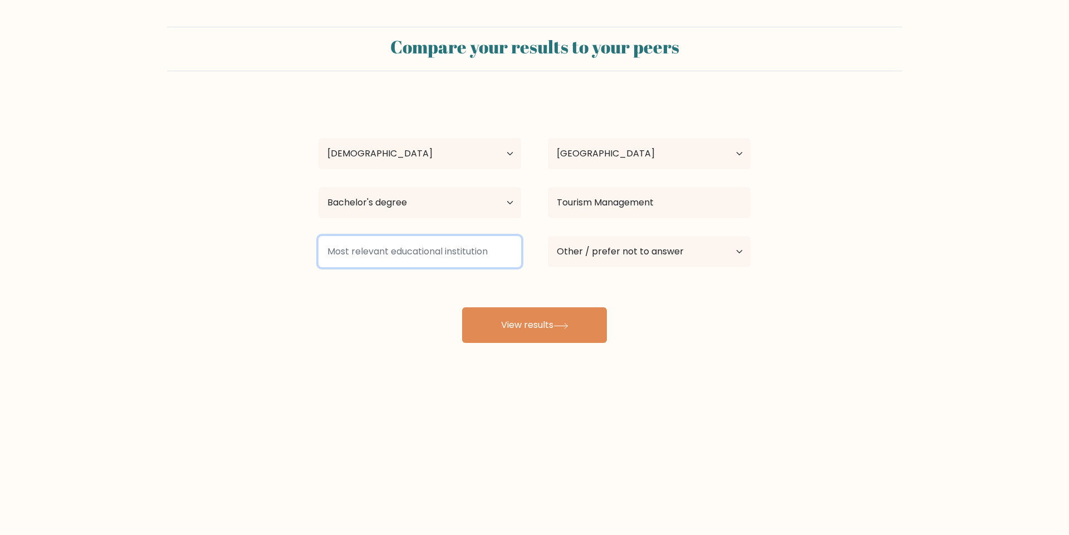
drag, startPoint x: 494, startPoint y: 253, endPoint x: 332, endPoint y: 253, distance: 162.5
click at [333, 253] on input at bounding box center [419, 251] width 203 height 31
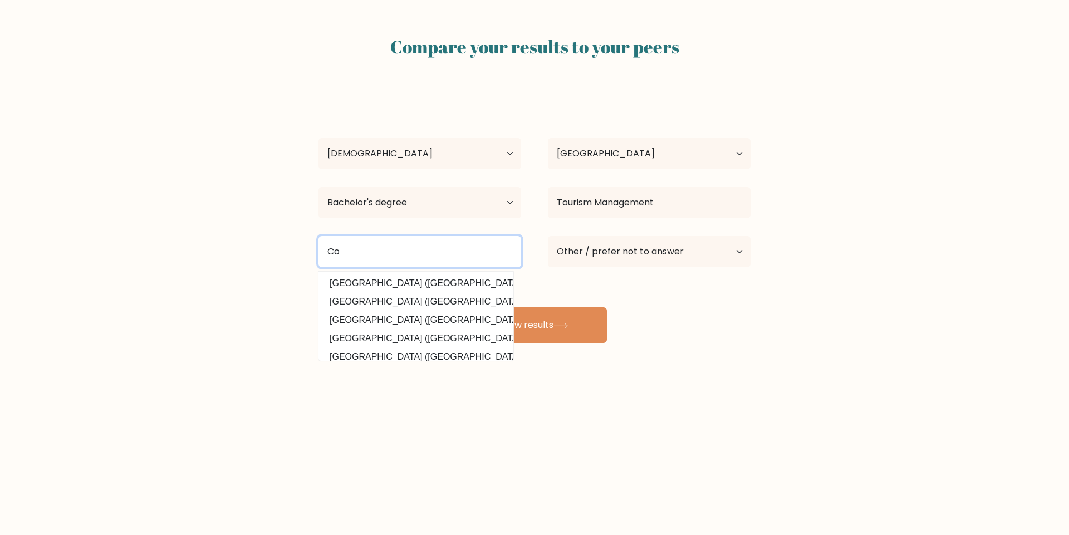
type input "C"
type input "world citi colleges"
click at [406, 246] on input "world citi colleges" at bounding box center [419, 251] width 203 height 31
drag, startPoint x: 417, startPoint y: 248, endPoint x: 235, endPoint y: 233, distance: 182.6
click at [235, 233] on form "Compare your results to your peers Jessa Barral Age Under 18 years old 18-24 ye…" at bounding box center [534, 185] width 1069 height 316
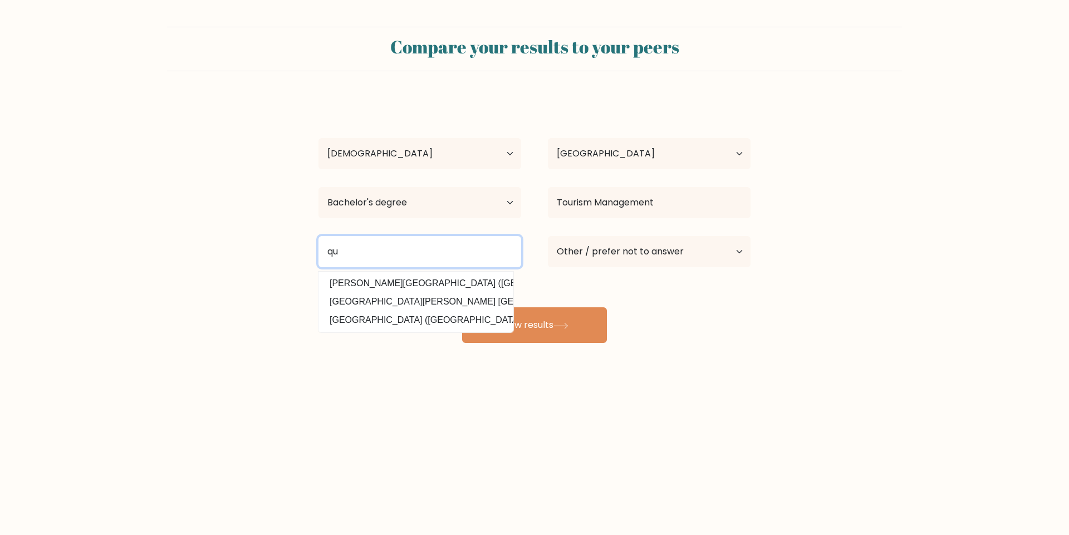
type input "q"
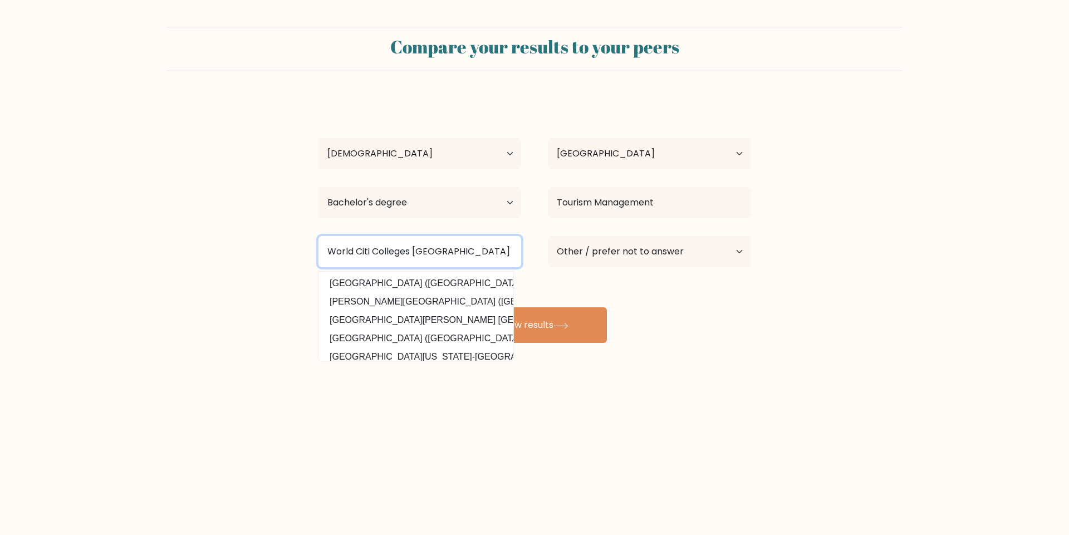
type input "World Citi Colleges Quezon"
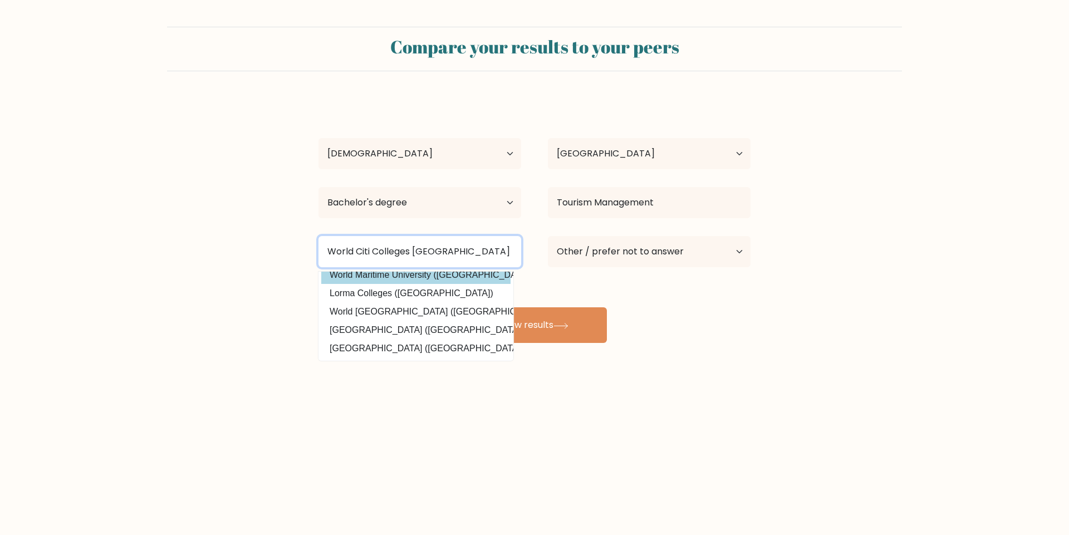
scroll to position [110, 0]
drag, startPoint x: 471, startPoint y: 247, endPoint x: 232, endPoint y: 233, distance: 239.1
click at [232, 233] on form "Compare your results to your peers Jessa Barral Age Under 18 years old 18-24 ye…" at bounding box center [534, 185] width 1069 height 316
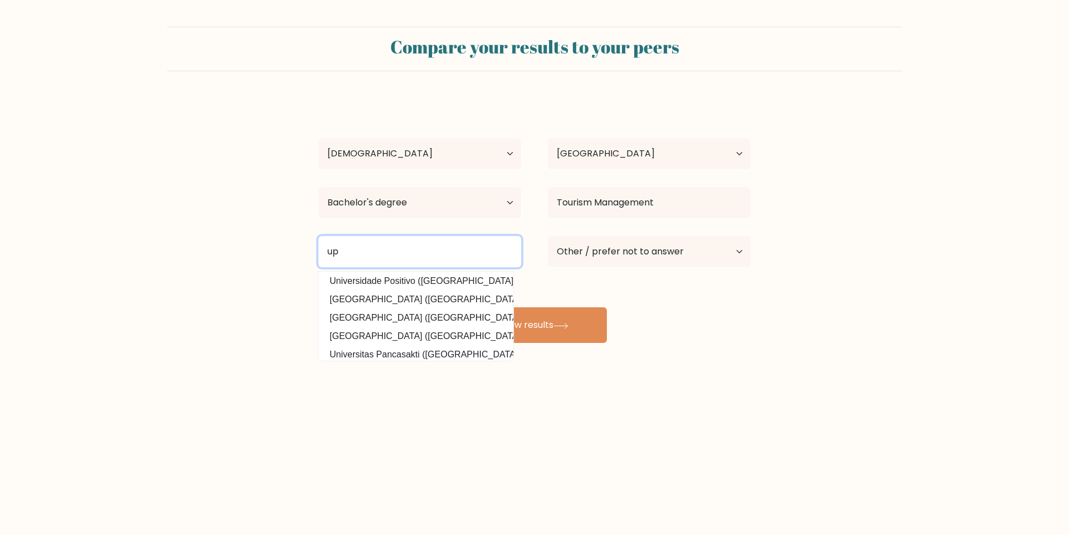
scroll to position [38, 0]
click at [370, 248] on input "up" at bounding box center [419, 251] width 203 height 31
type input "u"
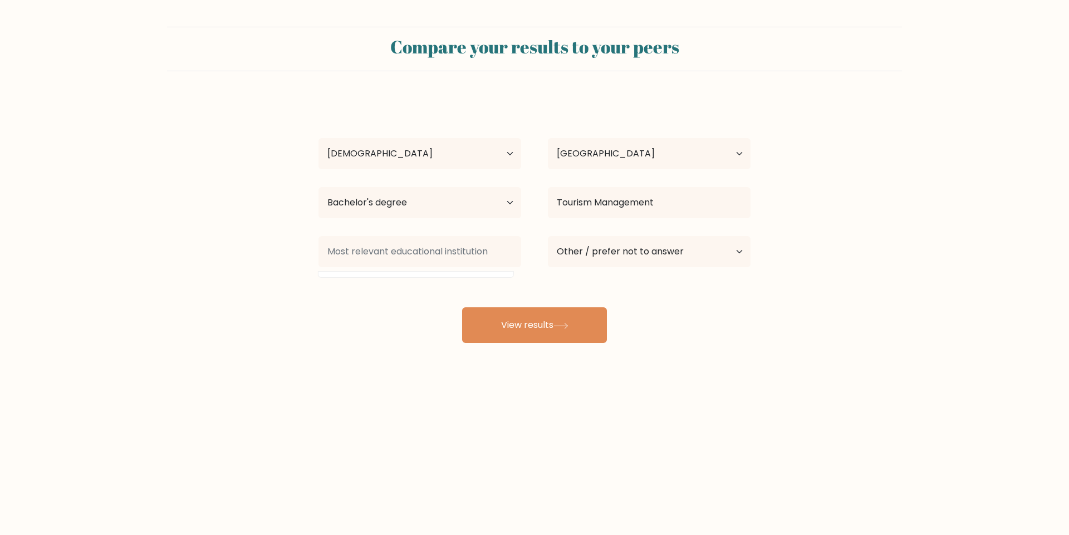
click at [438, 272] on datalist at bounding box center [415, 275] width 195 height 6
click at [442, 276] on div "Jessa Barral Age Under 18 years old 18-24 years old 25-34 years old 35-44 years…" at bounding box center [534, 220] width 445 height 245
click at [444, 252] on input at bounding box center [419, 251] width 203 height 31
drag, startPoint x: 502, startPoint y: 249, endPoint x: 307, endPoint y: 237, distance: 195.2
click at [307, 237] on div at bounding box center [419, 252] width 229 height 40
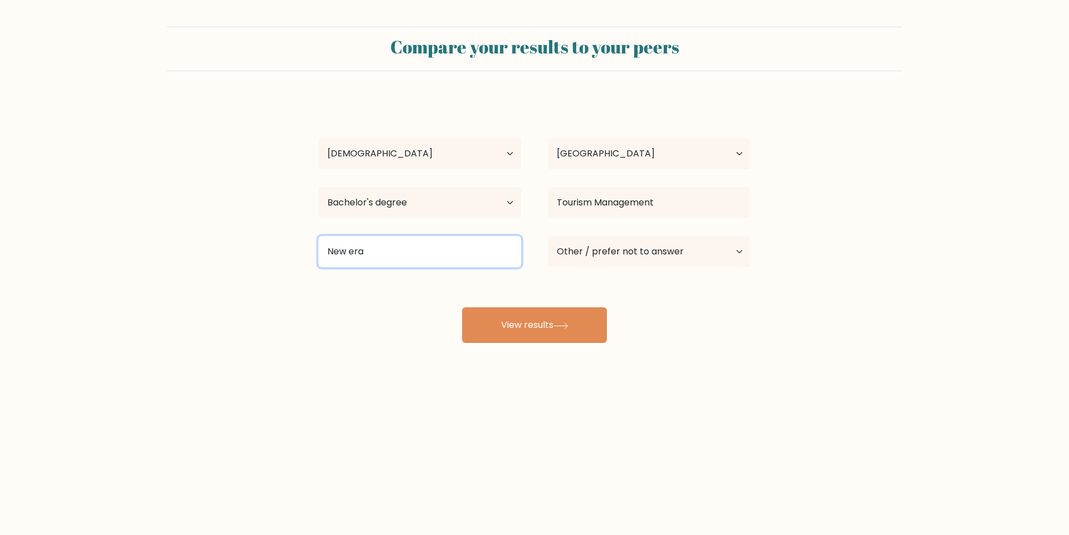
click at [371, 254] on input "New era" at bounding box center [419, 251] width 203 height 31
type input "New era"
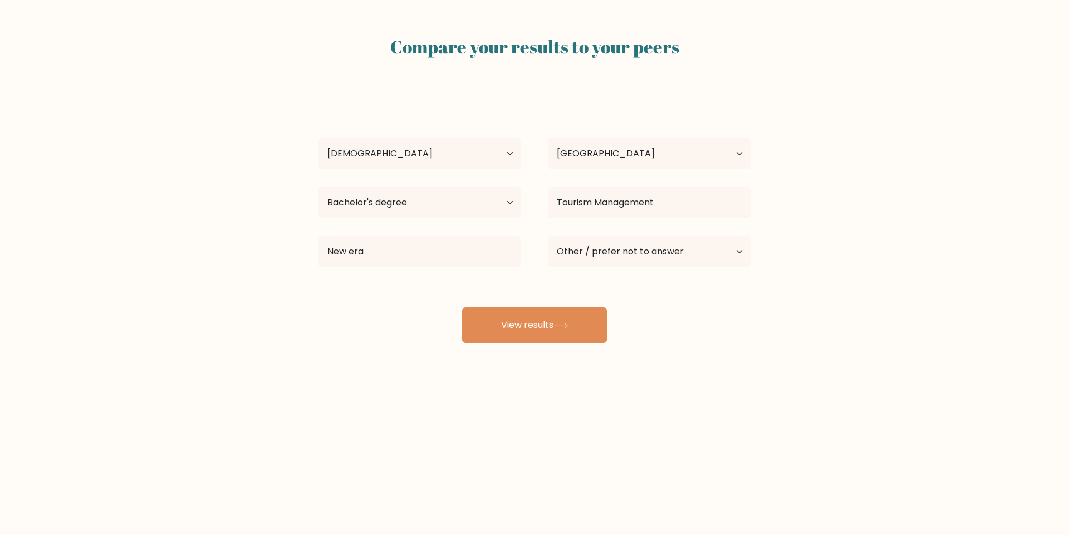
click at [340, 303] on div "Jessa Barral Age Under 18 years old 18-24 years old 25-34 years old 35-44 years…" at bounding box center [534, 220] width 445 height 245
click at [550, 326] on button "View results" at bounding box center [534, 325] width 145 height 36
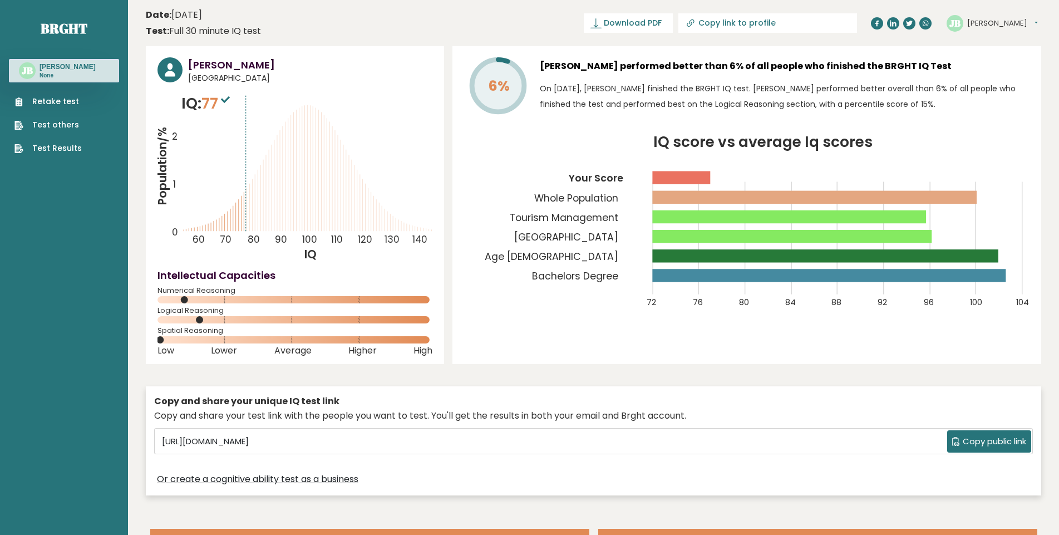
click at [982, 442] on span "Copy public link" at bounding box center [994, 441] width 63 height 13
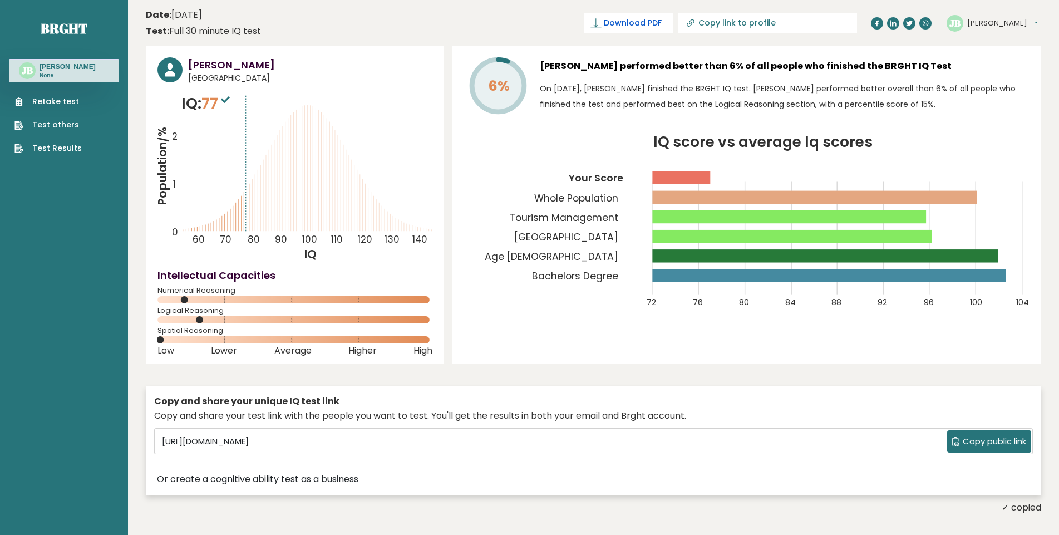
click at [673, 17] on link "Download PDF" at bounding box center [628, 22] width 89 height 19
